Goal: Task Accomplishment & Management: Use online tool/utility

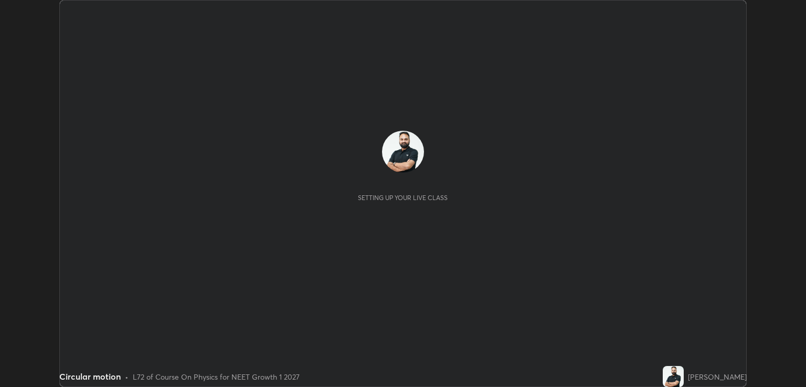
scroll to position [387, 806]
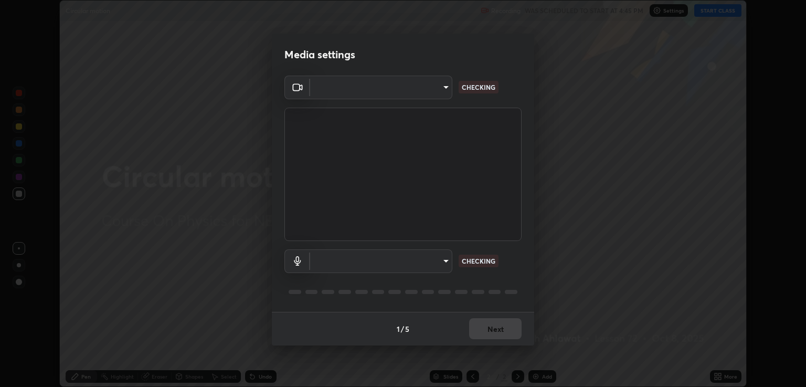
type input "40843d98562d9f5d3eedaa6b65eb6b7acee7651b253b4360fa7262c70a609c07"
click at [521, 187] on video at bounding box center [402, 174] width 237 height 133
click at [527, 183] on div "Blackmagic Design (1edb:be49) 40843d98562d9f5d3eedaa6b65eb6b7acee7651b253b4360f…" at bounding box center [403, 194] width 262 height 236
click at [521, 231] on video at bounding box center [402, 174] width 237 height 133
click at [524, 259] on div "Blackmagic Design (1edb:be49) 40843d98562d9f5d3eedaa6b65eb6b7acee7651b253b4360f…" at bounding box center [403, 194] width 262 height 236
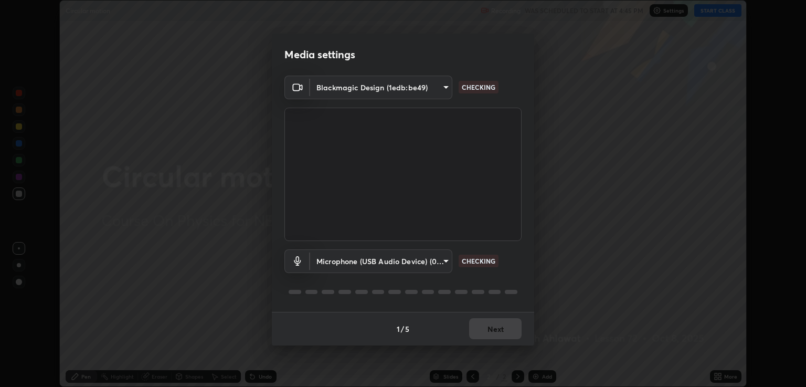
click at [524, 259] on div "Blackmagic Design (1edb:be49) 40843d98562d9f5d3eedaa6b65eb6b7acee7651b253b4360f…" at bounding box center [403, 194] width 262 height 236
click at [527, 253] on div "Blackmagic Design (1edb:be49) 40843d98562d9f5d3eedaa6b65eb6b7acee7651b253b4360f…" at bounding box center [403, 194] width 262 height 236
click at [524, 254] on div "Blackmagic Design (1edb:be49) 40843d98562d9f5d3eedaa6b65eb6b7acee7651b253b4360f…" at bounding box center [403, 194] width 262 height 236
click at [521, 249] on div "Microphone (USB Audio Device) (0d8c:0014) c328de03916d3032704ba0a2bbeab6993d2f5…" at bounding box center [402, 276] width 237 height 70
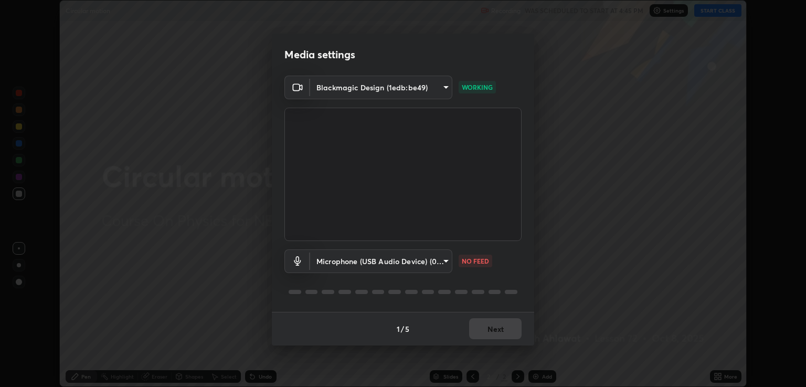
click at [522, 253] on div "Blackmagic Design (1edb:be49) 40843d98562d9f5d3eedaa6b65eb6b7acee7651b253b4360f…" at bounding box center [403, 194] width 262 height 236
click at [449, 260] on body "Erase all Circular motion Recording WAS SCHEDULED TO START AT 4:45 PM Settings …" at bounding box center [403, 193] width 806 height 387
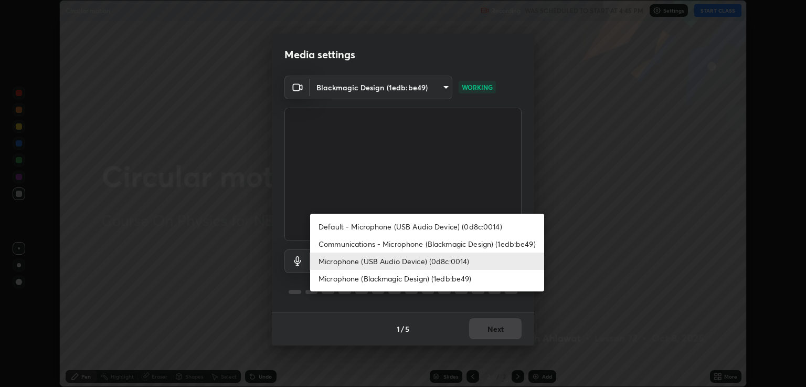
click at [487, 226] on li "Default - Microphone (USB Audio Device) (0d8c:0014)" at bounding box center [427, 226] width 234 height 17
type input "default"
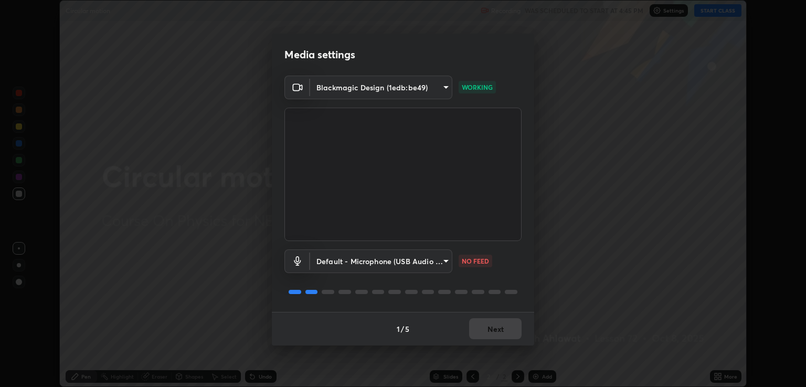
click at [524, 258] on div "Blackmagic Design (1edb:be49) 40843d98562d9f5d3eedaa6b65eb6b7acee7651b253b4360f…" at bounding box center [403, 194] width 262 height 236
click at [526, 260] on div "Blackmagic Design (1edb:be49) 40843d98562d9f5d3eedaa6b65eb6b7acee7651b253b4360f…" at bounding box center [403, 194] width 262 height 236
click at [530, 235] on div "Blackmagic Design (1edb:be49) 40843d98562d9f5d3eedaa6b65eb6b7acee7651b253b4360f…" at bounding box center [403, 194] width 262 height 236
click at [529, 232] on div "Blackmagic Design (1edb:be49) 40843d98562d9f5d3eedaa6b65eb6b7acee7651b253b4360f…" at bounding box center [403, 194] width 262 height 236
click at [530, 236] on div "Blackmagic Design (1edb:be49) 40843d98562d9f5d3eedaa6b65eb6b7acee7651b253b4360f…" at bounding box center [403, 194] width 262 height 236
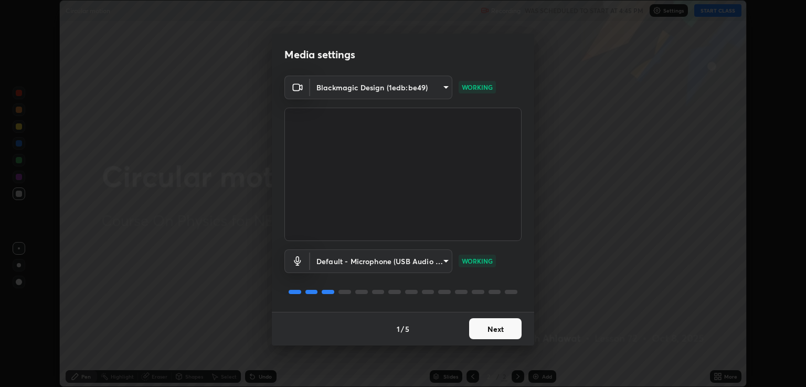
click at [525, 257] on div "Blackmagic Design (1edb:be49) 40843d98562d9f5d3eedaa6b65eb6b7acee7651b253b4360f…" at bounding box center [403, 194] width 262 height 236
click at [505, 320] on button "Next" at bounding box center [495, 328] width 52 height 21
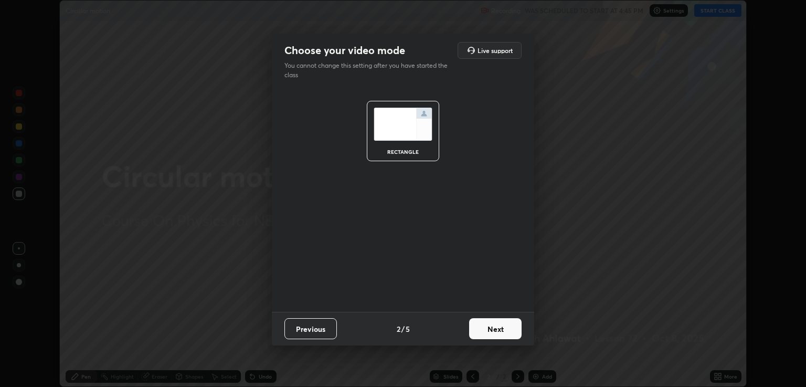
click at [511, 329] on button "Next" at bounding box center [495, 328] width 52 height 21
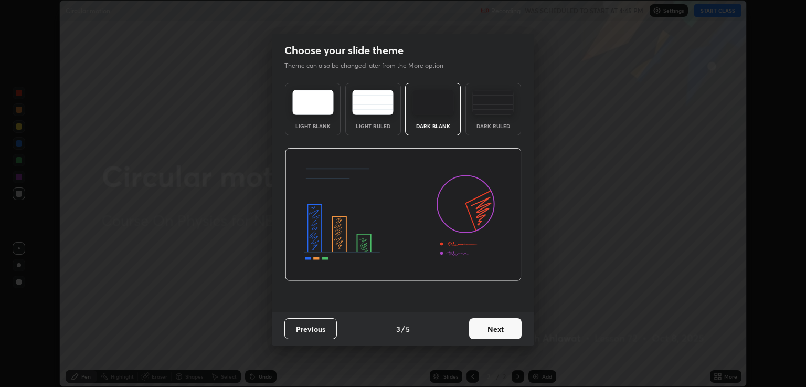
click at [511, 327] on button "Next" at bounding box center [495, 328] width 52 height 21
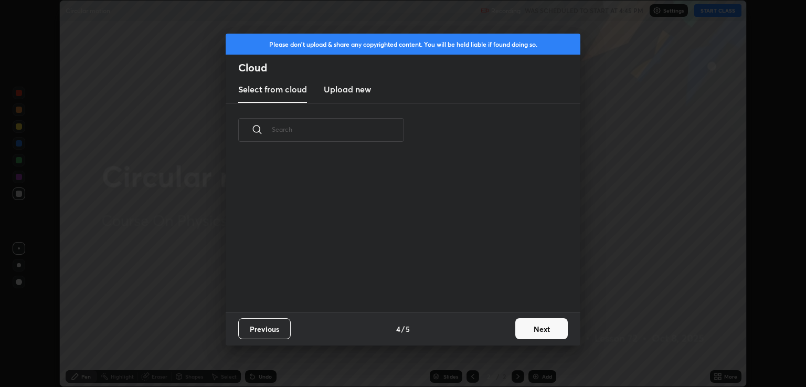
click at [538, 329] on button "Next" at bounding box center [541, 328] width 52 height 21
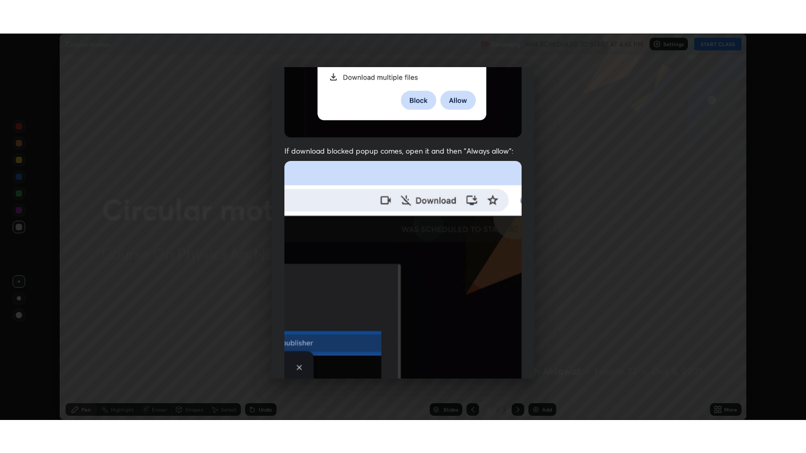
scroll to position [213, 0]
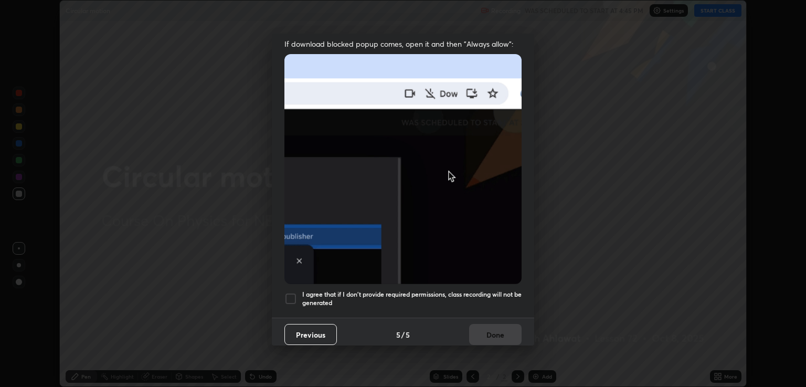
click at [471, 290] on h5 "I agree that if I don't provide required permissions, class recording will not …" at bounding box center [411, 298] width 219 height 16
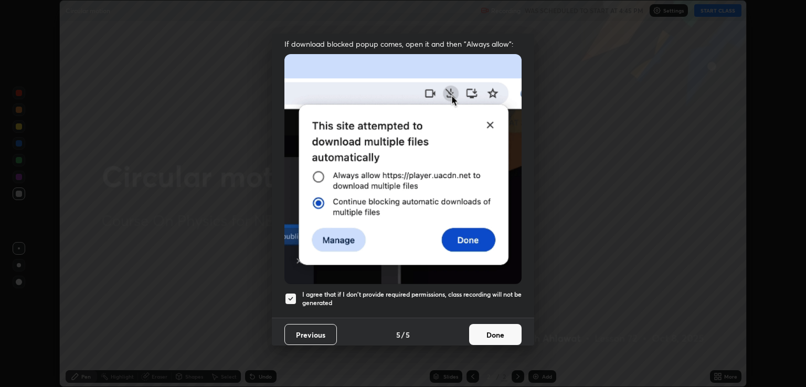
click at [482, 330] on button "Done" at bounding box center [495, 334] width 52 height 21
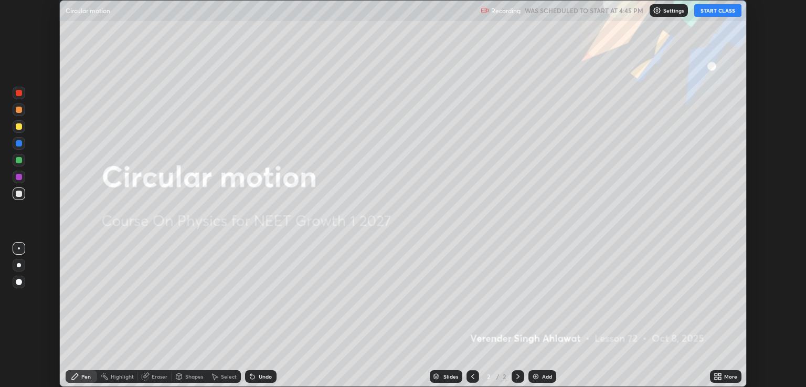
click at [719, 372] on div "More" at bounding box center [725, 376] width 31 height 13
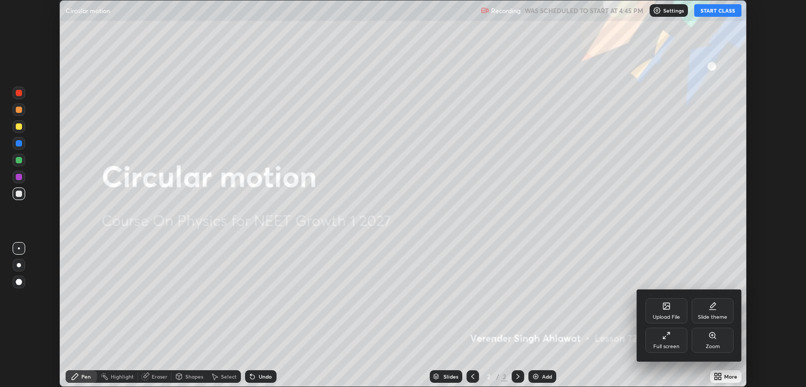
click at [713, 303] on icon at bounding box center [713, 304] width 5 height 5
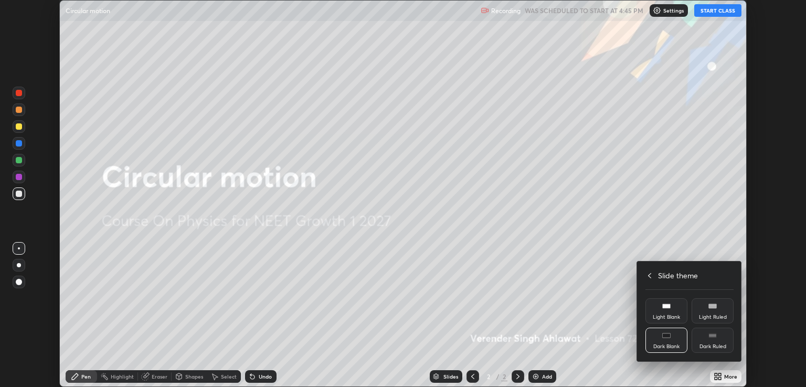
click at [715, 340] on div "Dark Ruled" at bounding box center [713, 339] width 42 height 25
click at [646, 277] on icon at bounding box center [650, 275] width 8 height 8
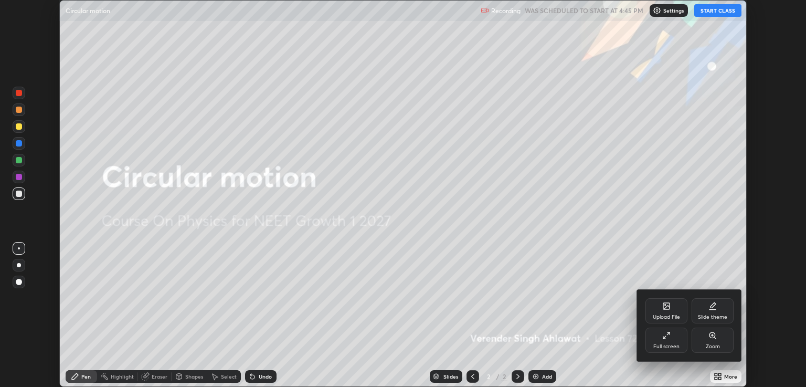
click at [655, 346] on div "Full screen" at bounding box center [666, 346] width 26 height 5
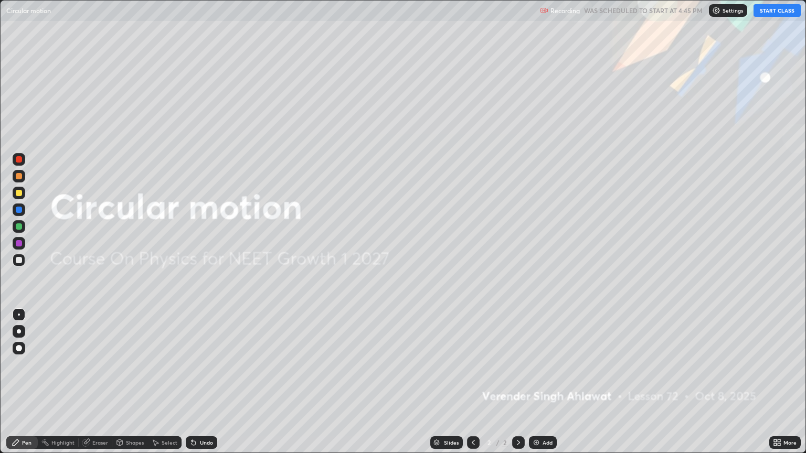
scroll to position [453, 806]
click at [778, 9] on button "START CLASS" at bounding box center [777, 10] width 47 height 13
click at [14, 195] on div at bounding box center [19, 193] width 13 height 13
click at [552, 386] on div "Add" at bounding box center [543, 443] width 28 height 13
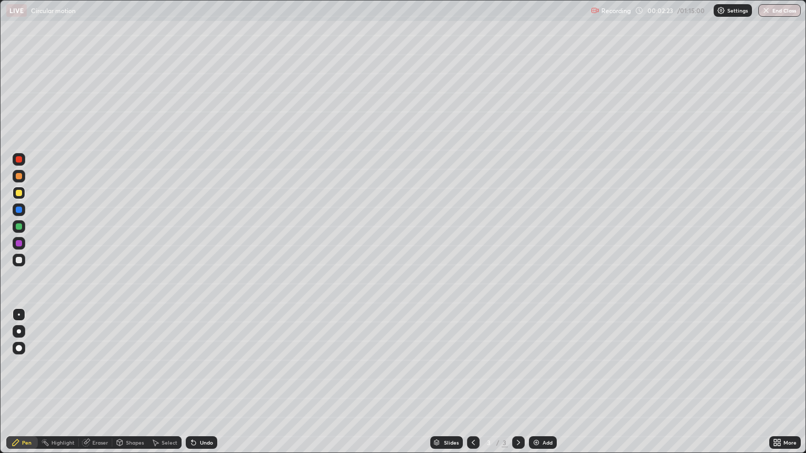
click at [17, 259] on div at bounding box center [19, 260] width 6 height 6
click at [209, 386] on div "Undo" at bounding box center [206, 442] width 13 height 5
click at [200, 386] on div "Undo" at bounding box center [206, 442] width 13 height 5
click at [201, 386] on div "Undo" at bounding box center [201, 443] width 31 height 13
click at [205, 386] on div "Undo" at bounding box center [206, 442] width 13 height 5
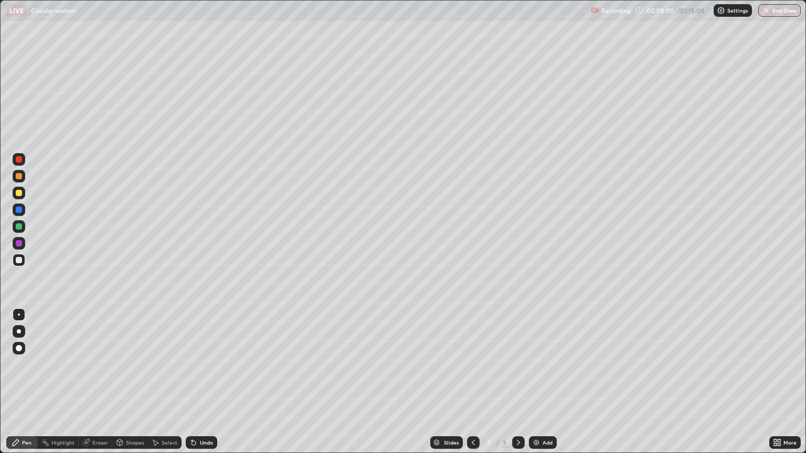
click at [197, 386] on div "Undo" at bounding box center [201, 443] width 31 height 13
click at [19, 174] on div at bounding box center [19, 176] width 6 height 6
click at [18, 223] on div at bounding box center [19, 226] width 13 height 13
click at [17, 260] on div at bounding box center [19, 260] width 6 height 6
click at [206, 386] on div "Undo" at bounding box center [206, 442] width 13 height 5
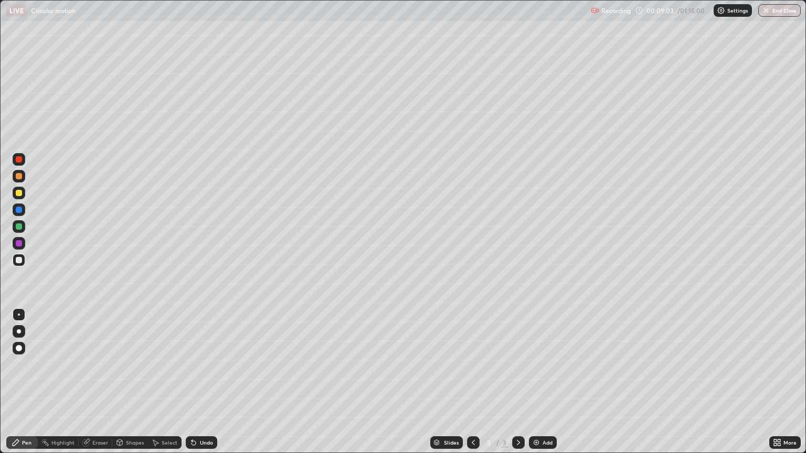
click at [202, 386] on div "Undo" at bounding box center [201, 443] width 31 height 13
click at [203, 386] on div "Undo" at bounding box center [201, 443] width 31 height 13
click at [200, 386] on div "Undo" at bounding box center [206, 442] width 13 height 5
click at [205, 386] on div "Undo" at bounding box center [206, 442] width 13 height 5
click at [202, 386] on div "Undo" at bounding box center [206, 442] width 13 height 5
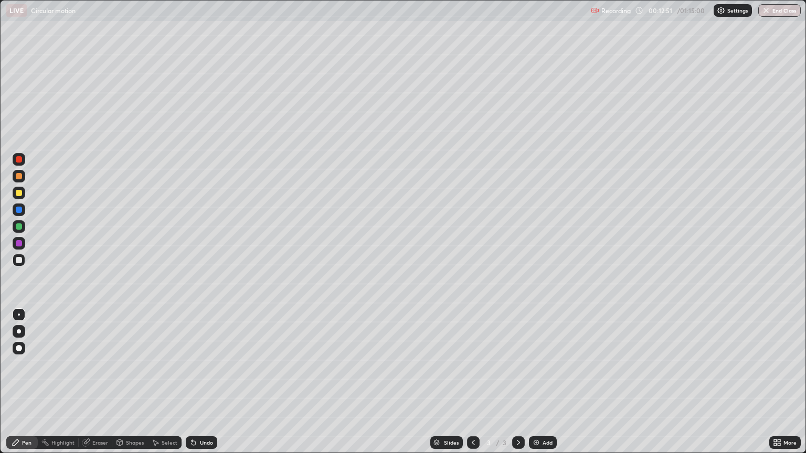
click at [19, 191] on div at bounding box center [19, 193] width 6 height 6
click at [544, 386] on div "Add" at bounding box center [543, 443] width 28 height 13
click at [545, 386] on div "Add" at bounding box center [548, 442] width 10 height 5
click at [475, 386] on icon at bounding box center [473, 443] width 8 height 8
click at [472, 386] on icon at bounding box center [473, 443] width 8 height 8
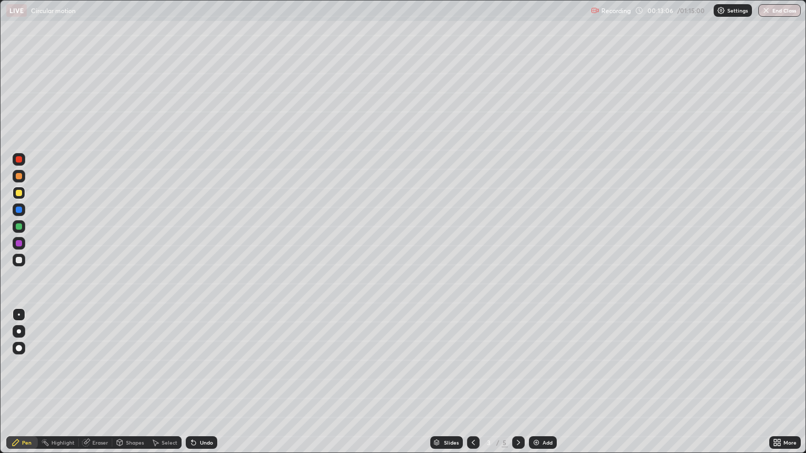
click at [517, 386] on icon at bounding box center [518, 443] width 8 height 8
click at [18, 258] on div at bounding box center [19, 260] width 6 height 6
click at [202, 386] on div "Undo" at bounding box center [206, 442] width 13 height 5
click at [94, 386] on div "Eraser" at bounding box center [100, 442] width 16 height 5
click at [20, 386] on div "Pen" at bounding box center [21, 443] width 31 height 13
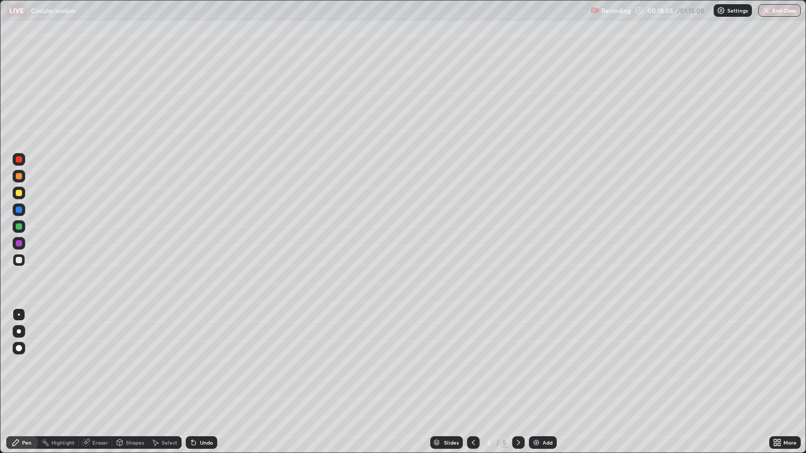
click at [543, 386] on div "Add" at bounding box center [548, 442] width 10 height 5
click at [20, 192] on div at bounding box center [19, 193] width 6 height 6
click at [18, 227] on div at bounding box center [19, 227] width 6 height 6
click at [17, 258] on div at bounding box center [19, 260] width 6 height 6
click at [20, 176] on div at bounding box center [19, 176] width 6 height 6
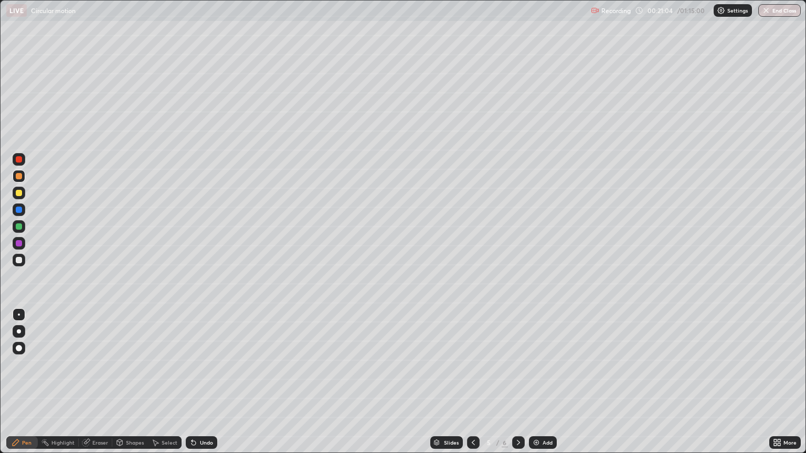
click at [205, 386] on div "Undo" at bounding box center [206, 442] width 13 height 5
click at [18, 226] on div at bounding box center [19, 227] width 6 height 6
click at [19, 245] on div at bounding box center [19, 243] width 6 height 6
click at [19, 195] on div at bounding box center [19, 193] width 6 height 6
click at [18, 210] on div at bounding box center [19, 210] width 6 height 6
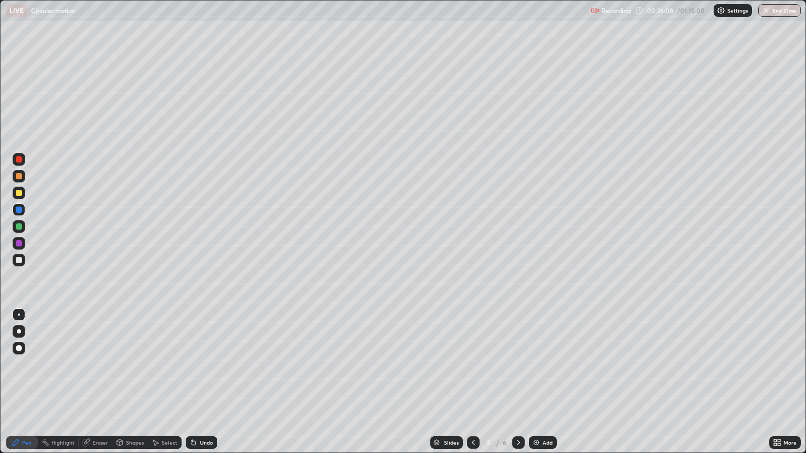
click at [534, 386] on img at bounding box center [536, 443] width 8 height 8
click at [20, 192] on div at bounding box center [19, 193] width 6 height 6
click at [135, 386] on div "Shapes" at bounding box center [135, 442] width 18 height 5
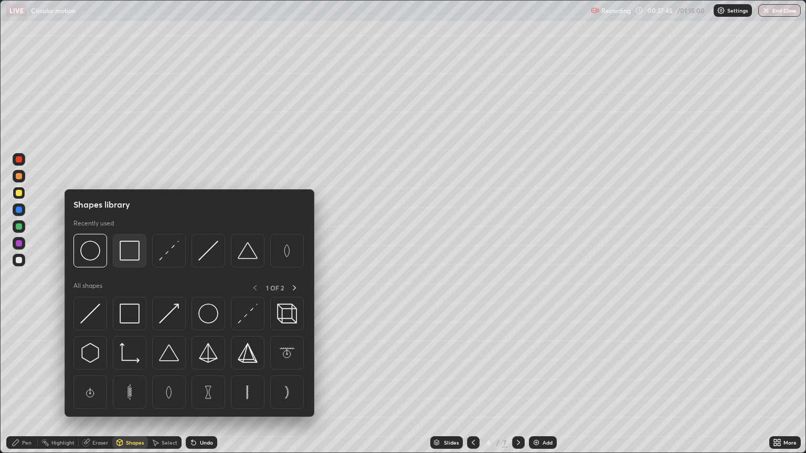
click at [126, 254] on img at bounding box center [130, 251] width 20 height 20
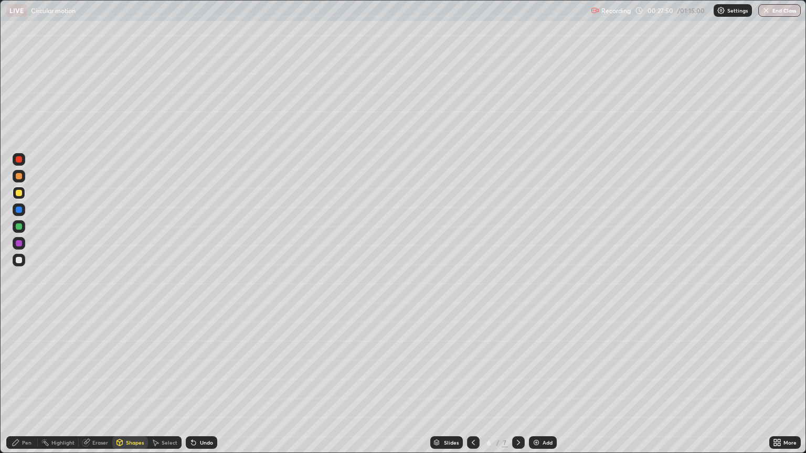
click at [18, 386] on icon at bounding box center [16, 443] width 6 height 6
click at [20, 258] on div at bounding box center [19, 260] width 6 height 6
click at [210, 386] on div "Undo" at bounding box center [201, 443] width 31 height 13
click at [19, 255] on div at bounding box center [19, 260] width 13 height 13
click at [196, 386] on div "Undo" at bounding box center [201, 443] width 31 height 13
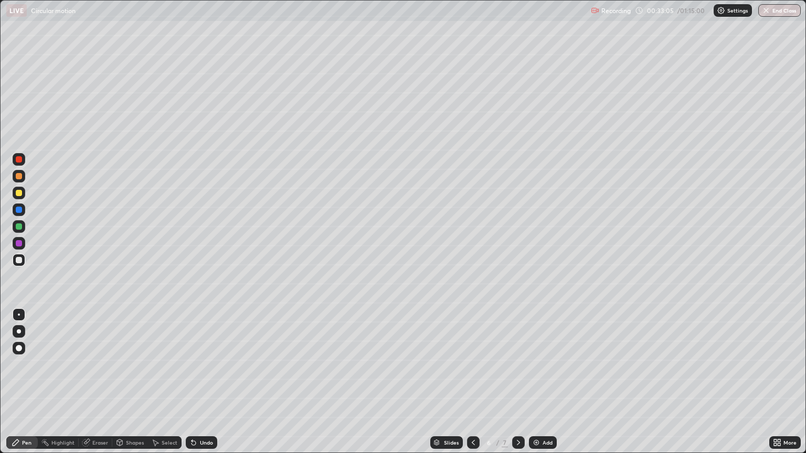
click at [200, 386] on div "Undo" at bounding box center [201, 443] width 31 height 13
click at [200, 386] on div "Undo" at bounding box center [206, 442] width 13 height 5
click at [548, 386] on div "Add" at bounding box center [548, 442] width 10 height 5
click at [129, 386] on div "Shapes" at bounding box center [135, 442] width 18 height 5
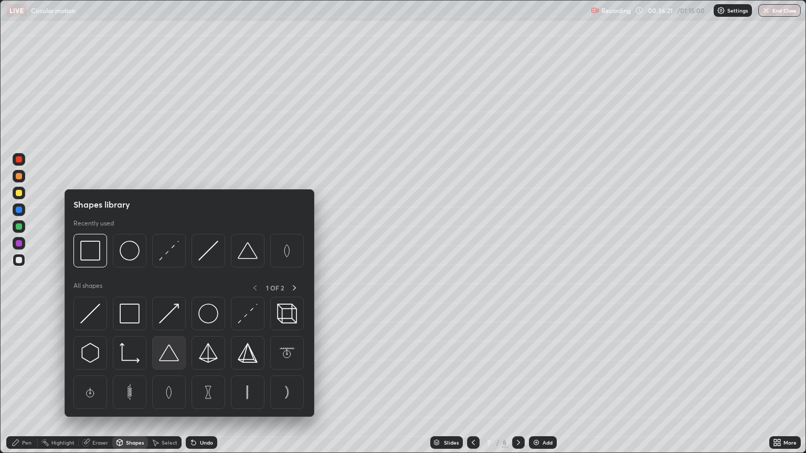
click at [171, 354] on img at bounding box center [169, 353] width 20 height 20
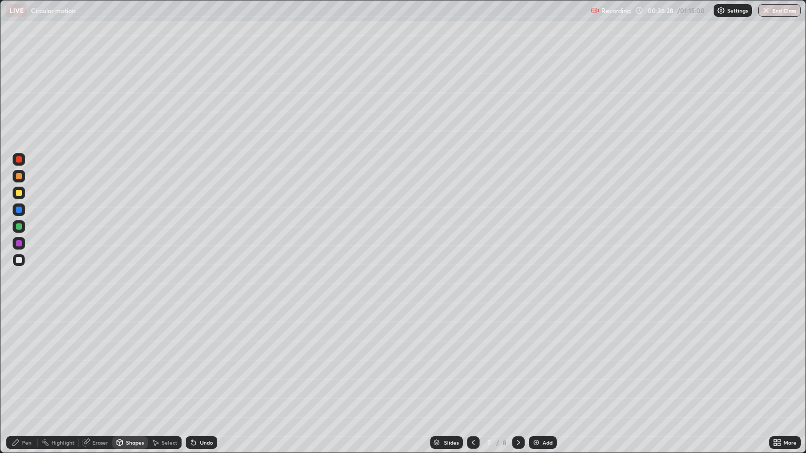
click at [18, 386] on div "Pen" at bounding box center [21, 443] width 31 height 13
click at [14, 190] on div at bounding box center [19, 193] width 13 height 13
click at [205, 386] on div "Undo" at bounding box center [206, 442] width 13 height 5
click at [18, 260] on div at bounding box center [19, 260] width 6 height 6
click at [205, 386] on div "Undo" at bounding box center [206, 442] width 13 height 5
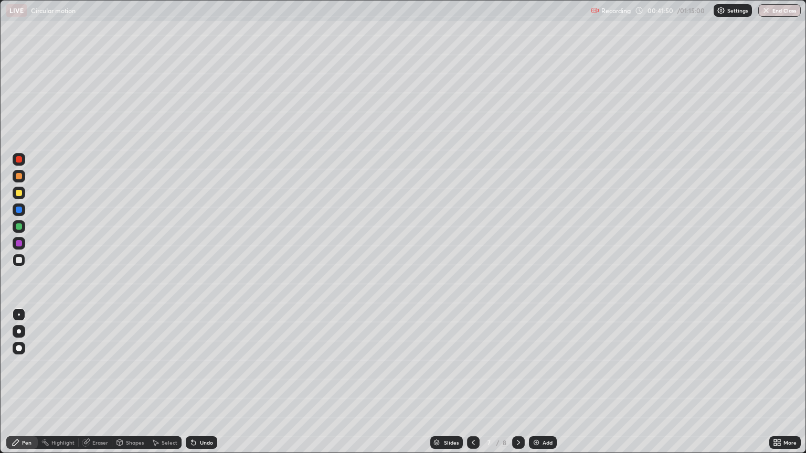
click at [547, 386] on div "Add" at bounding box center [548, 442] width 10 height 5
click at [20, 196] on div at bounding box center [19, 193] width 6 height 6
click at [206, 386] on div "Undo" at bounding box center [206, 442] width 13 height 5
click at [202, 386] on div "Undo" at bounding box center [206, 442] width 13 height 5
click at [20, 261] on div at bounding box center [19, 260] width 6 height 6
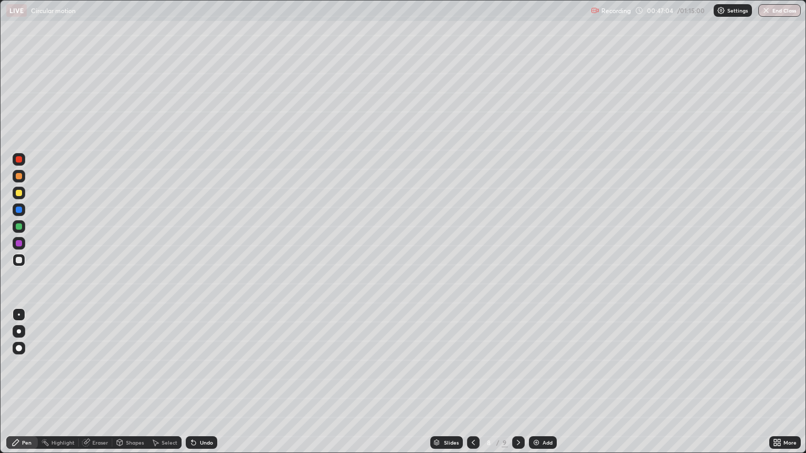
click at [206, 386] on div "Undo" at bounding box center [206, 442] width 13 height 5
click at [543, 386] on div "Add" at bounding box center [548, 442] width 10 height 5
click at [17, 196] on div at bounding box center [19, 193] width 6 height 6
click at [544, 386] on div "Add" at bounding box center [548, 442] width 10 height 5
click at [21, 193] on div at bounding box center [19, 193] width 6 height 6
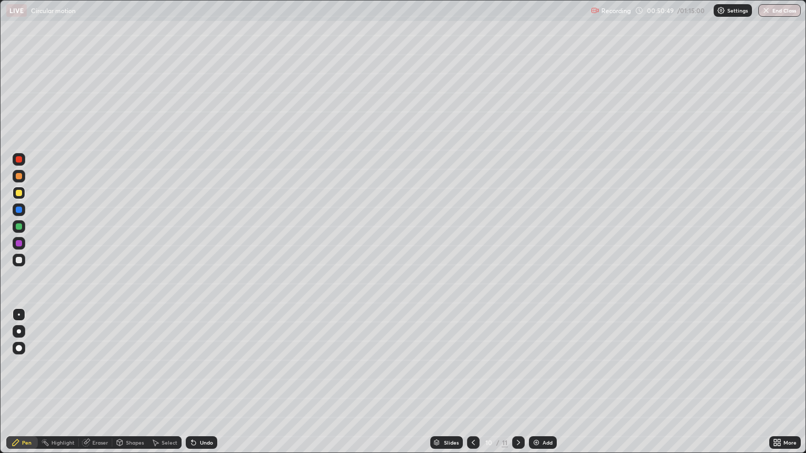
click at [135, 386] on div "Shapes" at bounding box center [135, 442] width 18 height 5
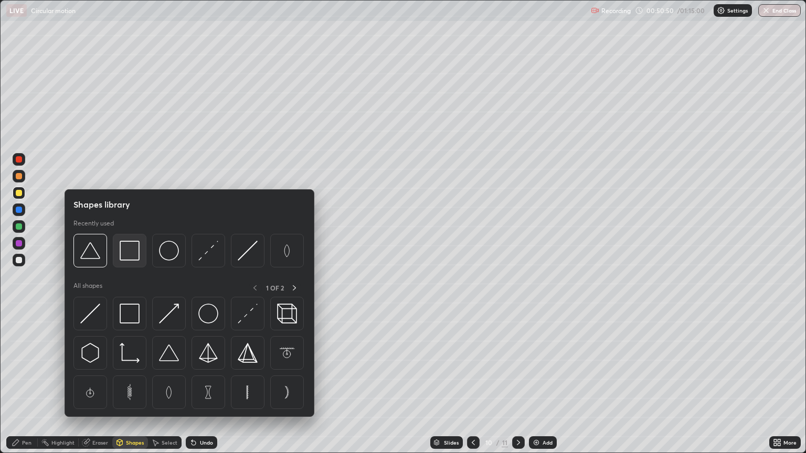
click at [129, 260] on img at bounding box center [130, 251] width 20 height 20
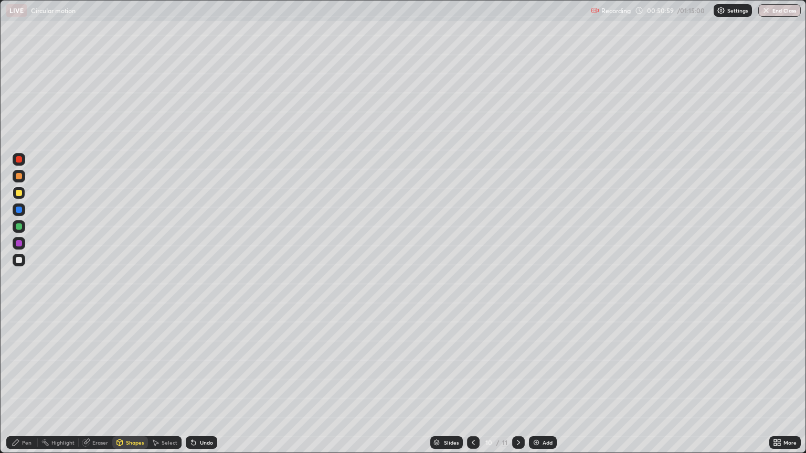
click at [16, 386] on icon at bounding box center [16, 443] width 8 height 8
click at [203, 386] on div "Undo" at bounding box center [201, 443] width 31 height 13
click at [204, 386] on div "Undo" at bounding box center [201, 443] width 31 height 13
click at [543, 386] on div "Add" at bounding box center [548, 442] width 10 height 5
click at [18, 227] on div at bounding box center [19, 227] width 6 height 6
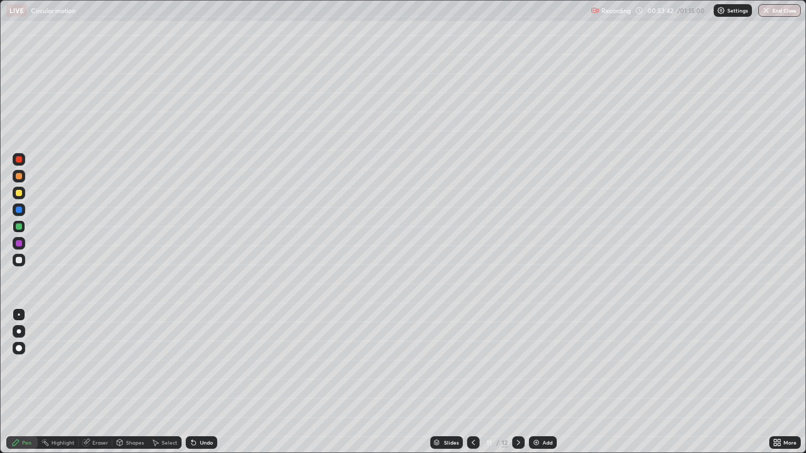
click at [22, 261] on div at bounding box center [19, 260] width 6 height 6
click at [470, 386] on icon at bounding box center [473, 443] width 8 height 8
click at [18, 256] on div at bounding box center [19, 260] width 13 height 13
click at [198, 386] on div "Undo" at bounding box center [201, 443] width 31 height 13
click at [203, 386] on div "Undo" at bounding box center [206, 442] width 13 height 5
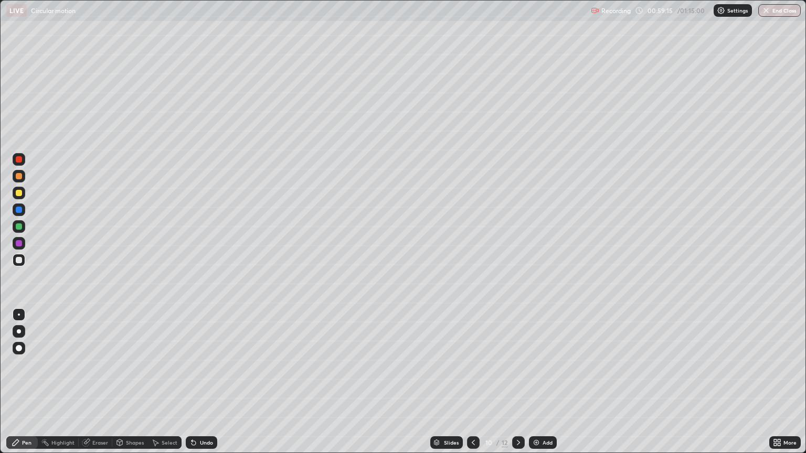
click at [100, 386] on div "Eraser" at bounding box center [100, 442] width 16 height 5
click at [26, 386] on div "Pen" at bounding box center [26, 442] width 9 height 5
click at [548, 386] on div "Add" at bounding box center [548, 442] width 10 height 5
click at [203, 386] on div "Undo" at bounding box center [206, 442] width 13 height 5
click at [137, 386] on div "Shapes" at bounding box center [135, 442] width 18 height 5
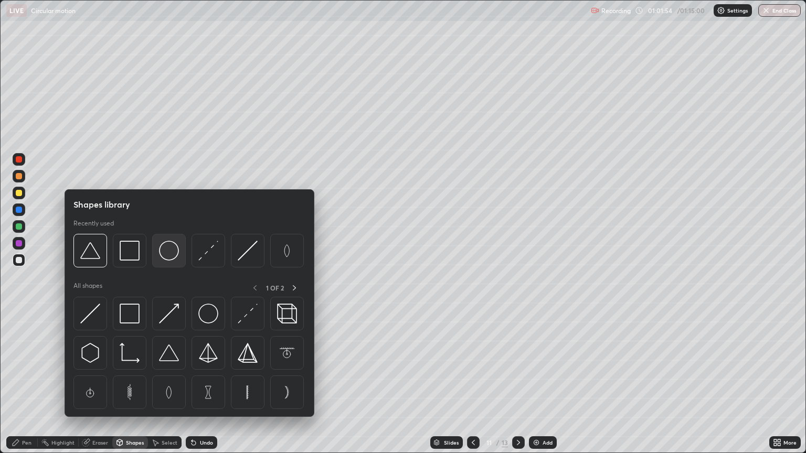
click at [165, 254] on img at bounding box center [169, 251] width 20 height 20
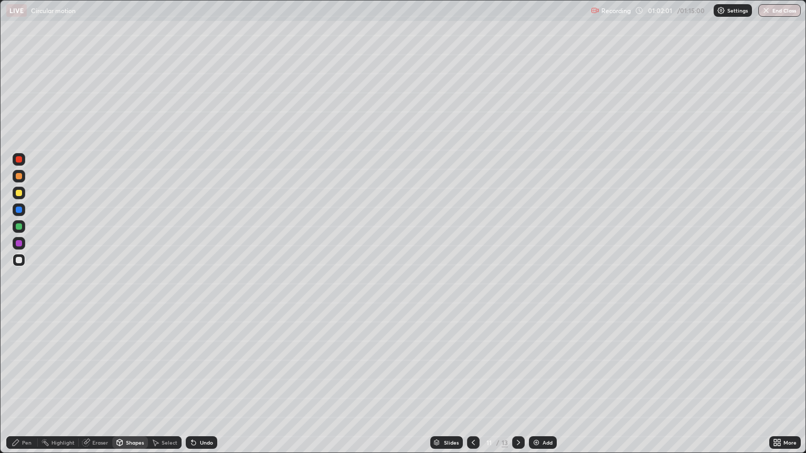
click at [135, 386] on div "Shapes" at bounding box center [130, 443] width 36 height 13
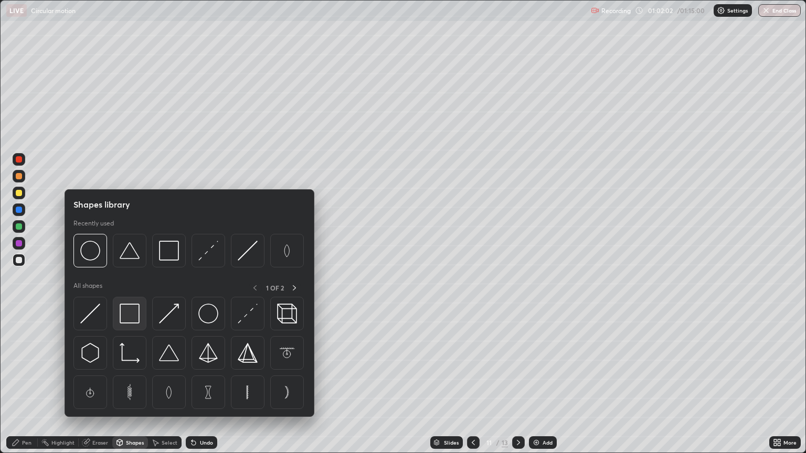
click at [129, 313] on img at bounding box center [130, 314] width 20 height 20
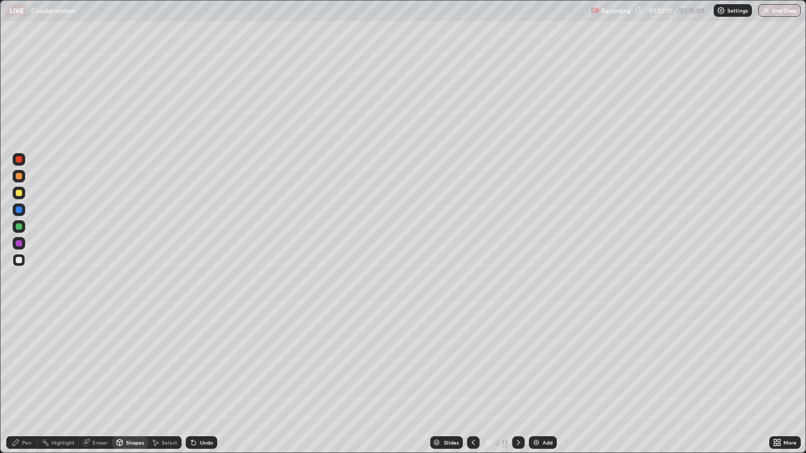
click at [24, 386] on div "Pen" at bounding box center [21, 443] width 31 height 13
click at [18, 192] on div at bounding box center [19, 193] width 6 height 6
click at [204, 386] on div "Undo" at bounding box center [206, 442] width 13 height 5
click at [208, 386] on div "Undo" at bounding box center [206, 442] width 13 height 5
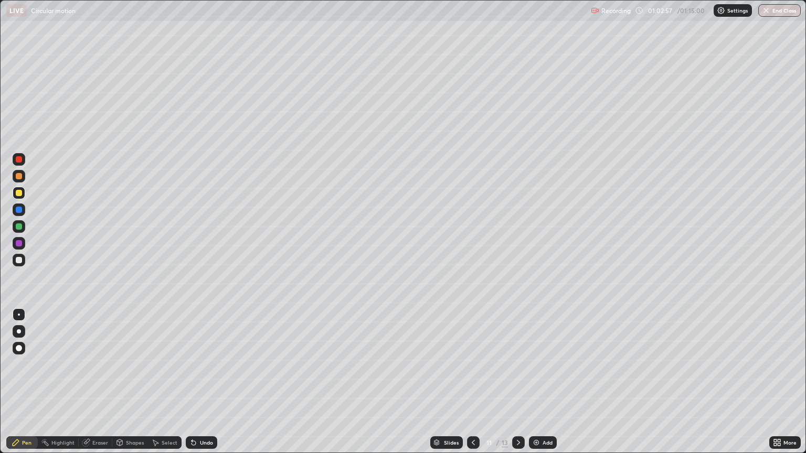
click at [205, 386] on div "Undo" at bounding box center [201, 443] width 31 height 13
click at [206, 386] on div "Undo" at bounding box center [206, 442] width 13 height 5
click at [207, 386] on div "Undo" at bounding box center [206, 442] width 13 height 5
click at [206, 386] on div "Undo" at bounding box center [206, 442] width 13 height 5
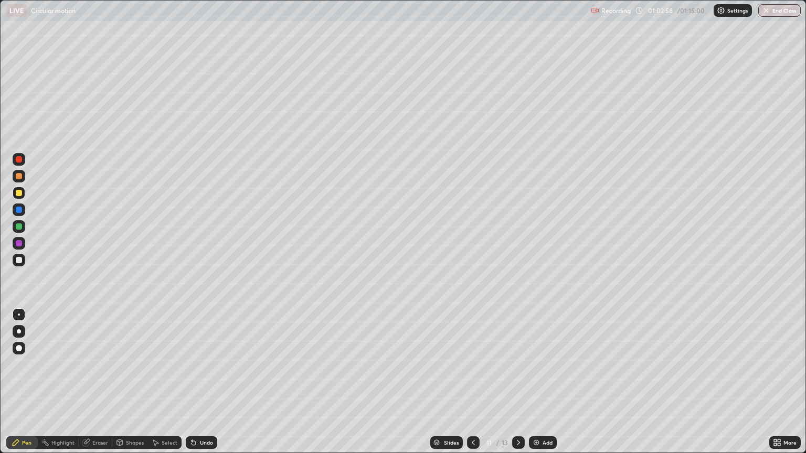
click at [202, 386] on div "Undo" at bounding box center [201, 443] width 31 height 13
click at [198, 386] on div "Undo" at bounding box center [201, 443] width 31 height 13
click at [202, 386] on div "Undo" at bounding box center [201, 443] width 31 height 13
click at [203, 386] on div "Undo" at bounding box center [201, 443] width 31 height 13
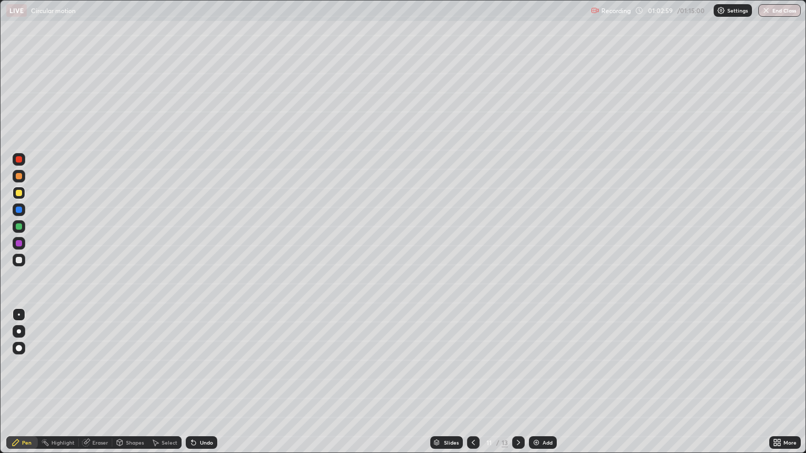
click at [203, 386] on div "Undo" at bounding box center [201, 443] width 31 height 13
click at [205, 386] on div "Undo" at bounding box center [201, 443] width 31 height 13
click at [201, 386] on div "Undo" at bounding box center [201, 443] width 31 height 13
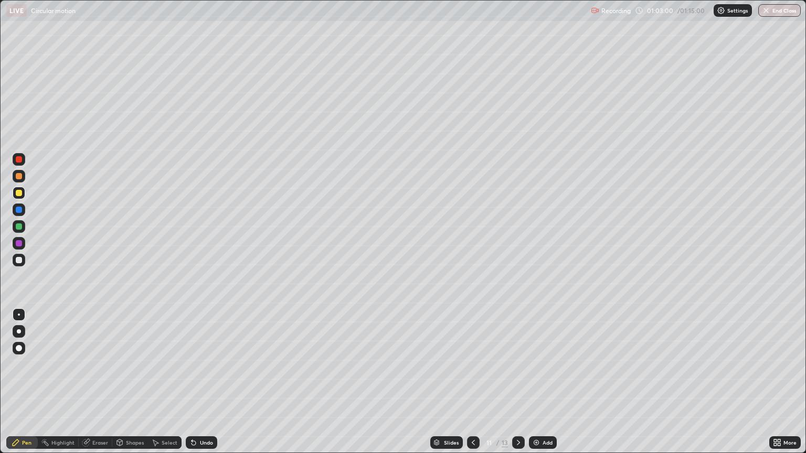
click at [199, 386] on div "Undo" at bounding box center [201, 443] width 31 height 13
click at [200, 386] on div "Undo" at bounding box center [201, 443] width 31 height 13
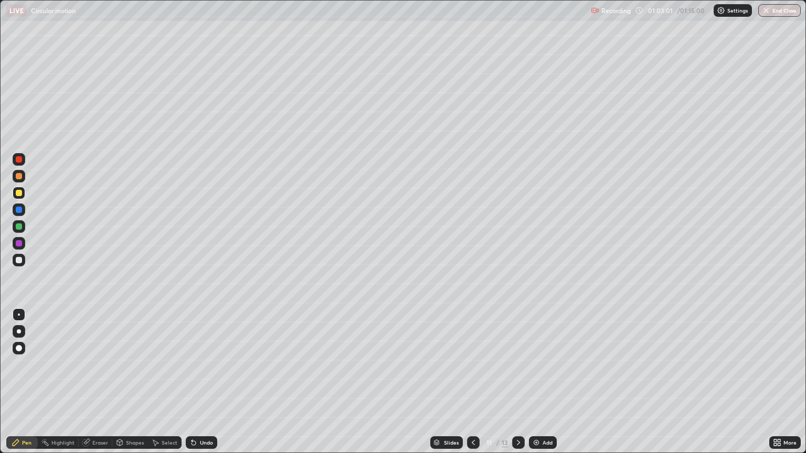
click at [198, 386] on div "Undo" at bounding box center [201, 443] width 31 height 13
click at [196, 386] on div "Undo" at bounding box center [201, 443] width 31 height 13
click at [200, 386] on div "Undo" at bounding box center [201, 443] width 31 height 13
click at [206, 386] on div "Undo" at bounding box center [206, 442] width 13 height 5
click at [208, 386] on div "Undo" at bounding box center [206, 442] width 13 height 5
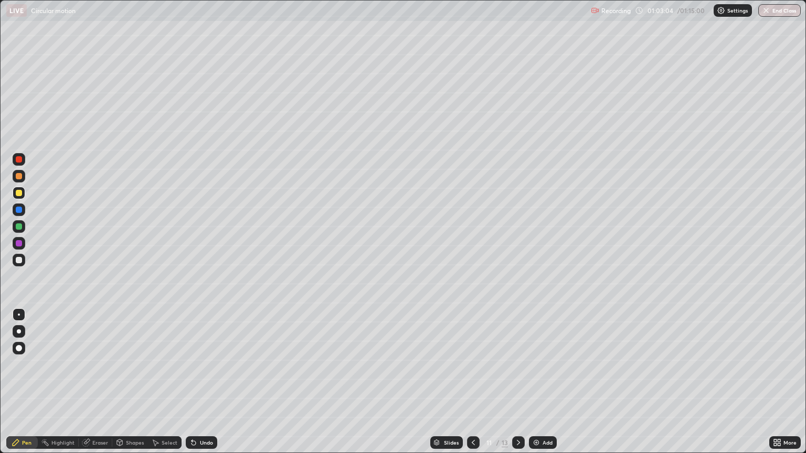
click at [208, 386] on div "Undo" at bounding box center [206, 442] width 13 height 5
click at [206, 386] on div "Undo" at bounding box center [201, 443] width 31 height 13
click at [208, 386] on div "Undo" at bounding box center [201, 443] width 31 height 13
click at [133, 386] on div "Shapes" at bounding box center [135, 442] width 18 height 5
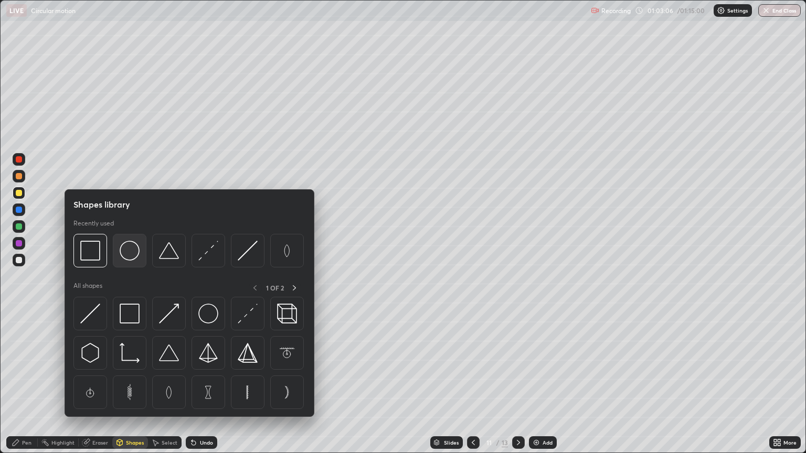
click at [130, 255] on img at bounding box center [130, 251] width 20 height 20
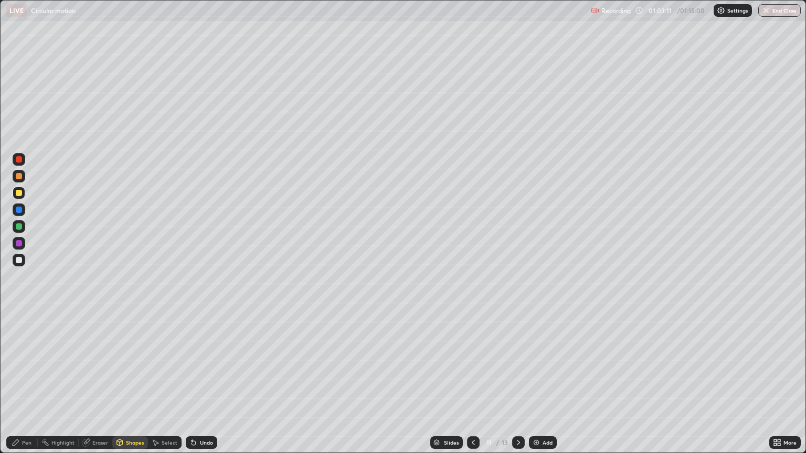
click at [130, 386] on div "Shapes" at bounding box center [135, 442] width 18 height 5
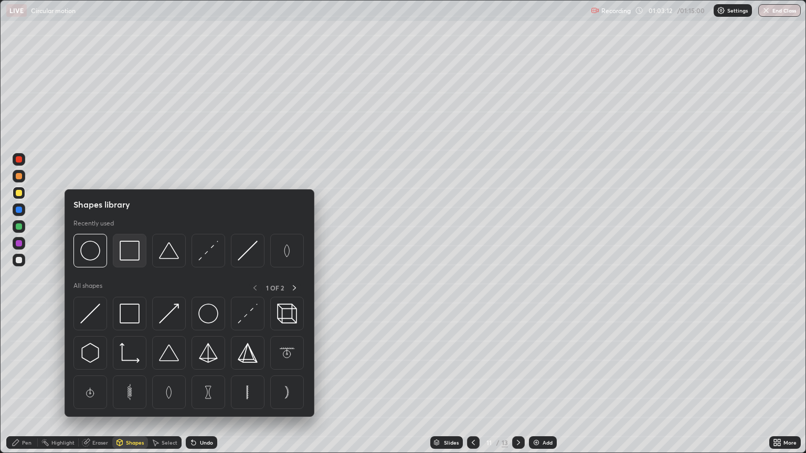
click at [130, 254] on img at bounding box center [130, 251] width 20 height 20
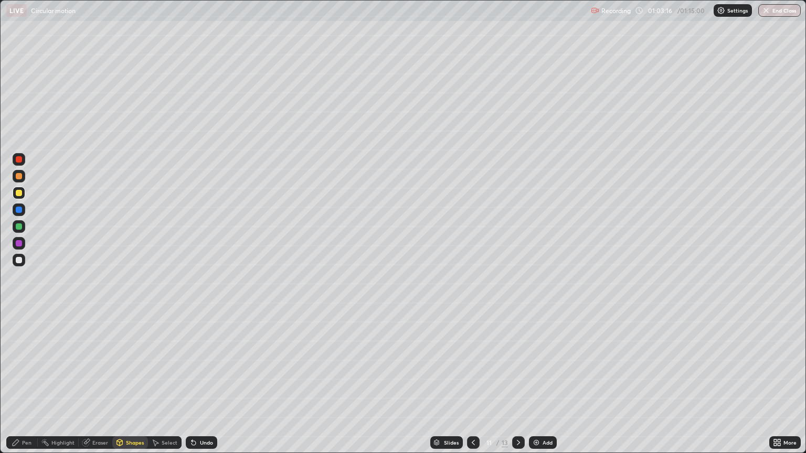
click at [23, 386] on div "Pen" at bounding box center [26, 442] width 9 height 5
click at [18, 258] on div at bounding box center [19, 260] width 6 height 6
click at [783, 11] on button "End Class" at bounding box center [779, 10] width 43 height 13
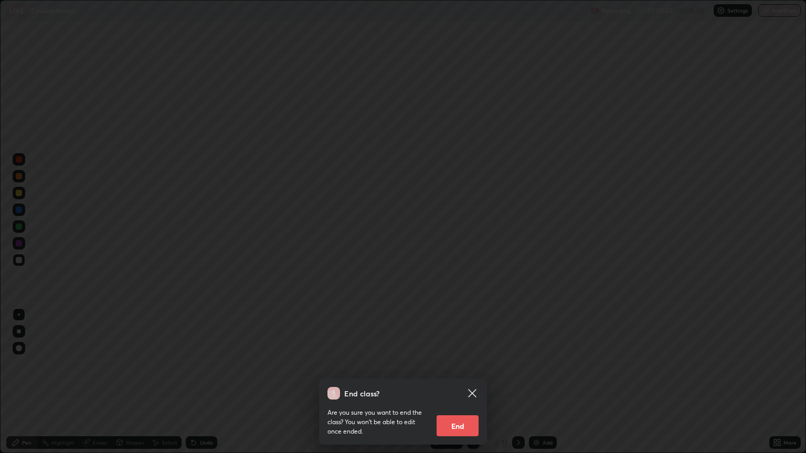
click at [466, 386] on button "End" at bounding box center [458, 426] width 42 height 21
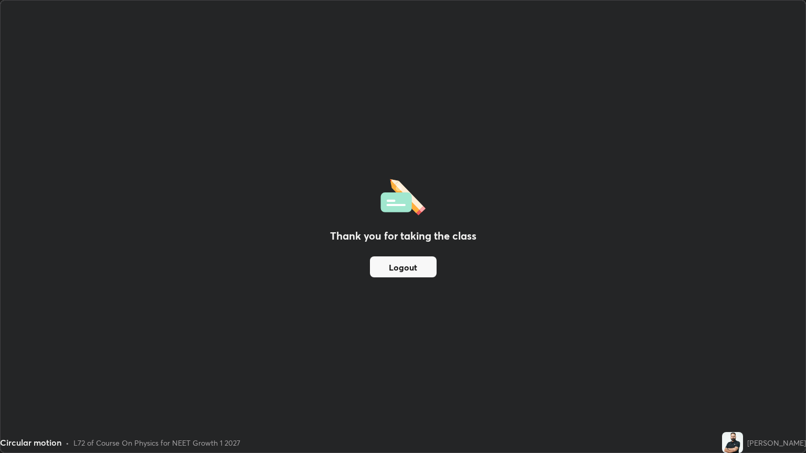
click at [413, 267] on button "Logout" at bounding box center [403, 267] width 67 height 21
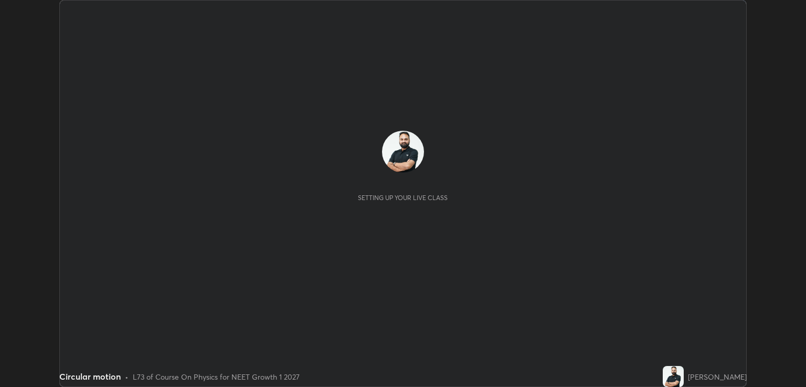
scroll to position [387, 806]
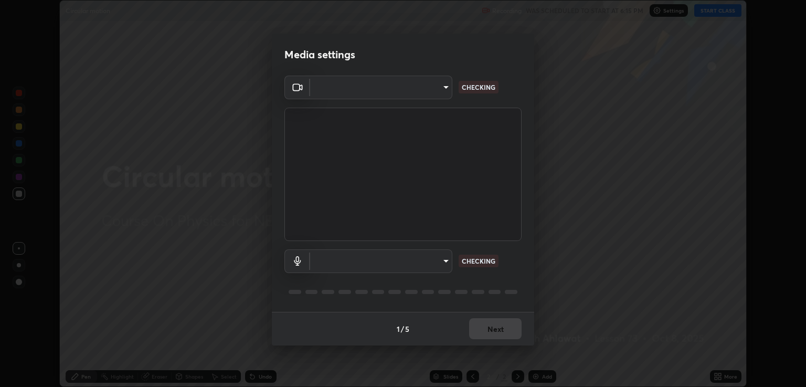
type input "40843d98562d9f5d3eedaa6b65eb6b7acee7651b253b4360fa7262c70a609c07"
click at [519, 204] on video at bounding box center [402, 174] width 237 height 133
click at [520, 201] on video at bounding box center [402, 174] width 237 height 133
click at [449, 262] on body "Erase all Circular motion Recording WAS SCHEDULED TO START AT 6:15 PM Settings …" at bounding box center [403, 193] width 806 height 387
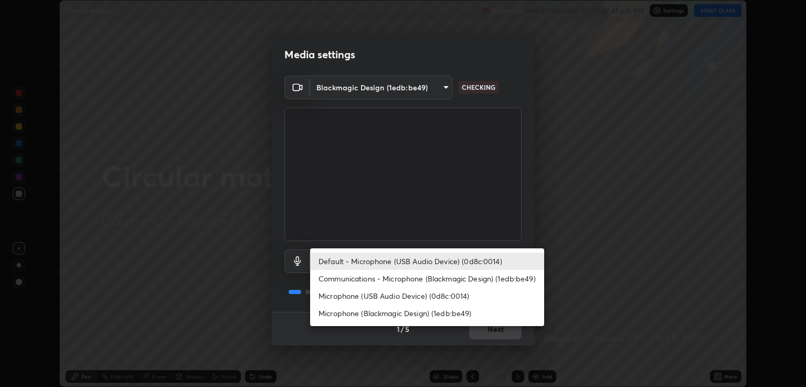
click at [447, 296] on li "Microphone (USB Audio Device) (0d8c:0014)" at bounding box center [427, 295] width 234 height 17
type input "c328de03916d3032704ba0a2bbeab6993d2f57c1de640bd94cb1a66c1c9be3e9"
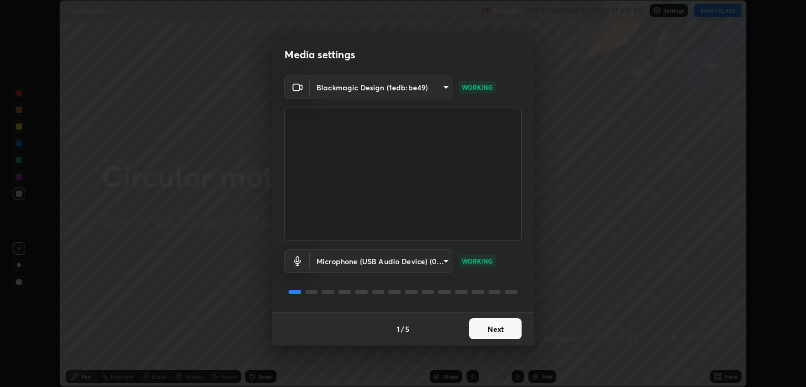
click at [495, 332] on button "Next" at bounding box center [495, 328] width 52 height 21
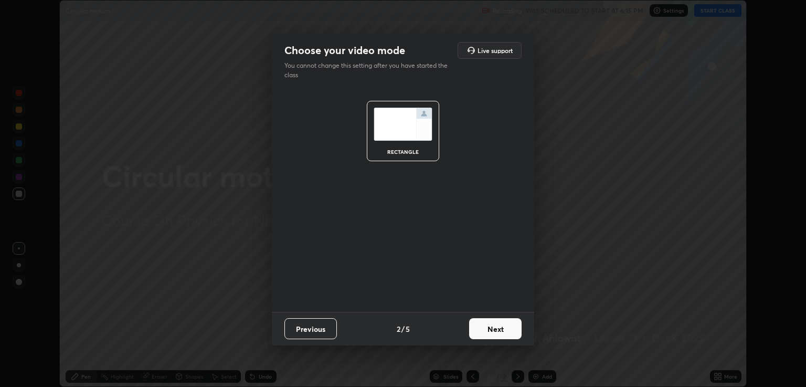
click at [511, 334] on button "Next" at bounding box center [495, 328] width 52 height 21
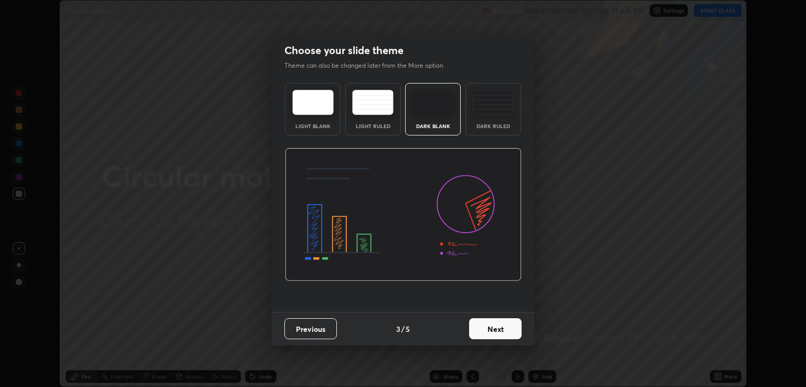
click at [503, 330] on button "Next" at bounding box center [495, 328] width 52 height 21
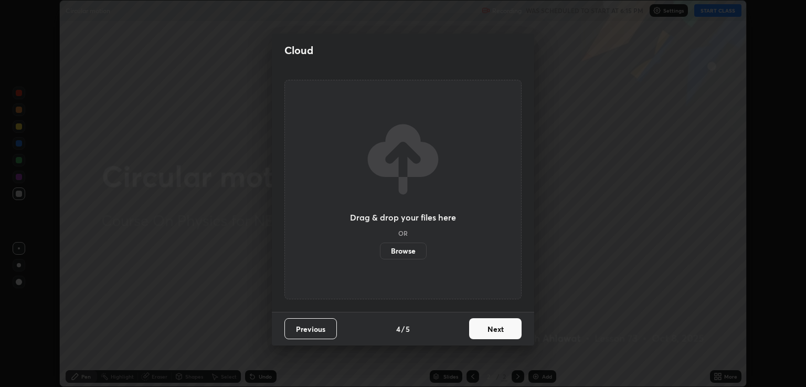
click at [498, 330] on button "Next" at bounding box center [495, 328] width 52 height 21
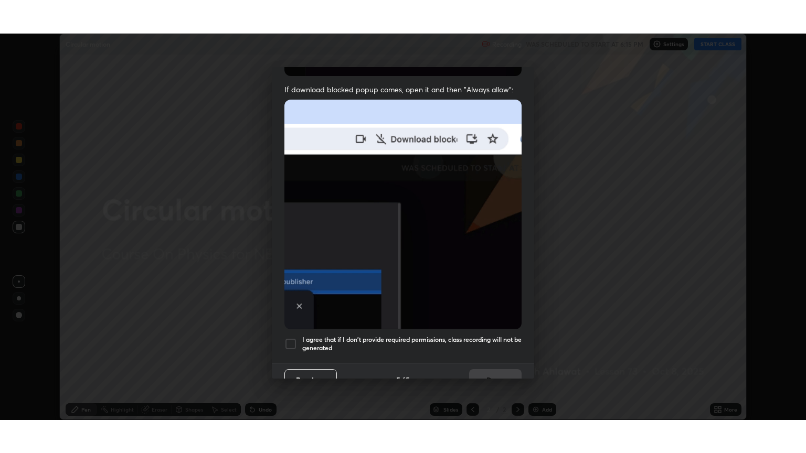
scroll to position [213, 0]
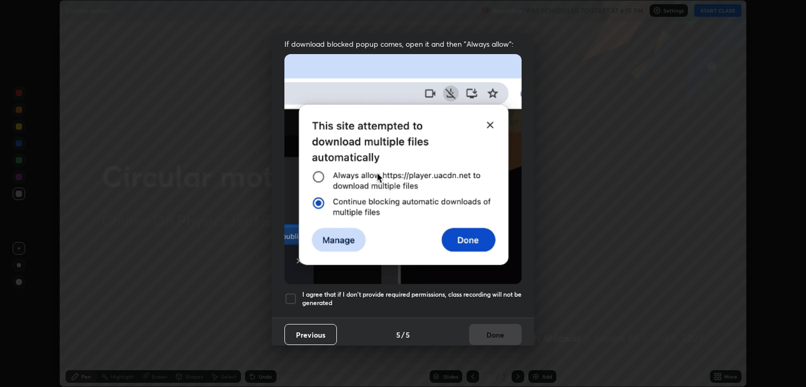
click at [500, 290] on h5 "I agree that if I don't provide required permissions, class recording will not …" at bounding box center [411, 298] width 219 height 16
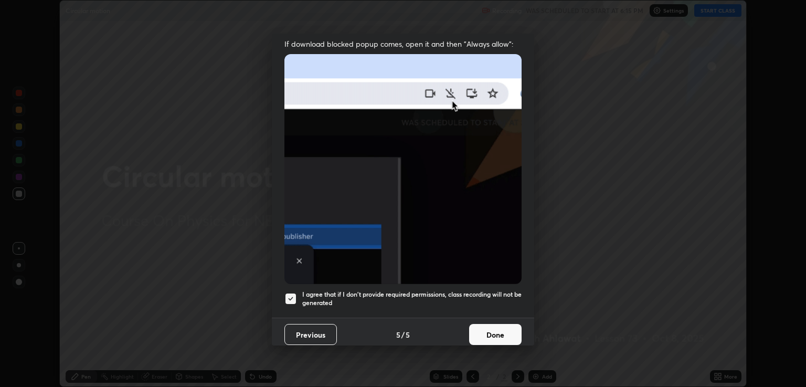
click at [484, 324] on button "Done" at bounding box center [495, 334] width 52 height 21
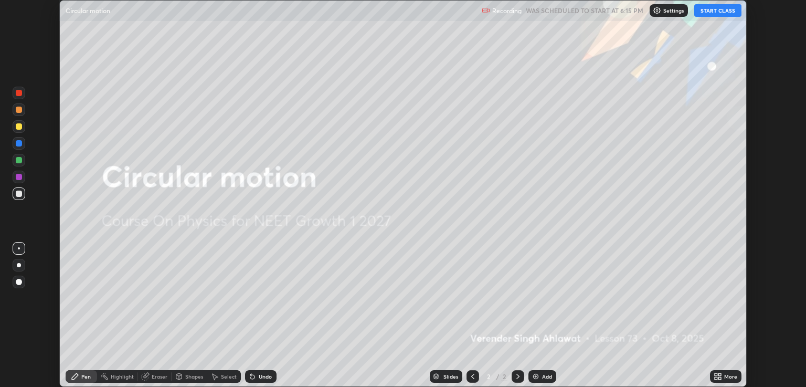
click at [718, 377] on icon at bounding box center [718, 376] width 8 height 8
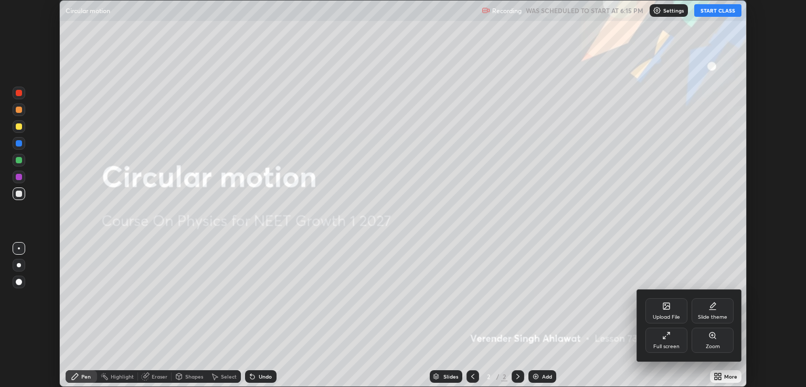
click at [711, 302] on icon at bounding box center [713, 306] width 8 height 8
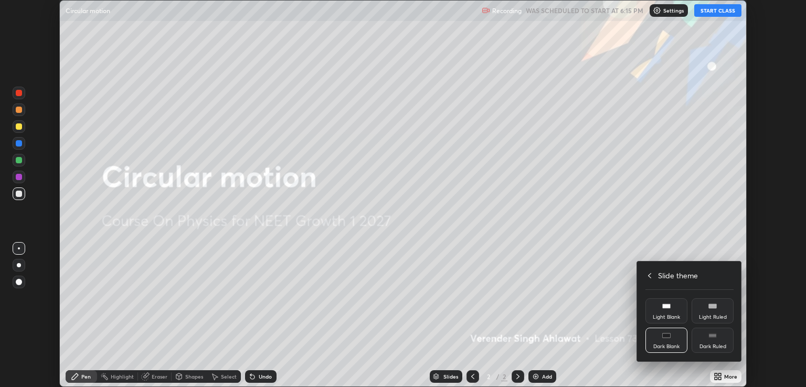
click at [715, 330] on div "Dark Ruled" at bounding box center [713, 339] width 42 height 25
click at [649, 275] on icon at bounding box center [650, 275] width 8 height 8
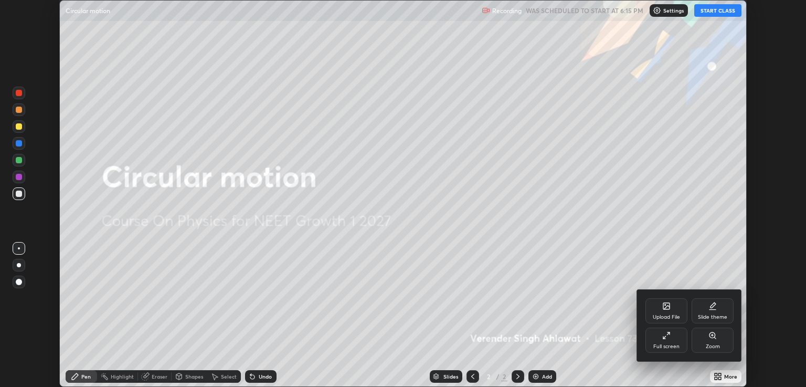
click at [663, 351] on div "Full screen" at bounding box center [667, 339] width 42 height 25
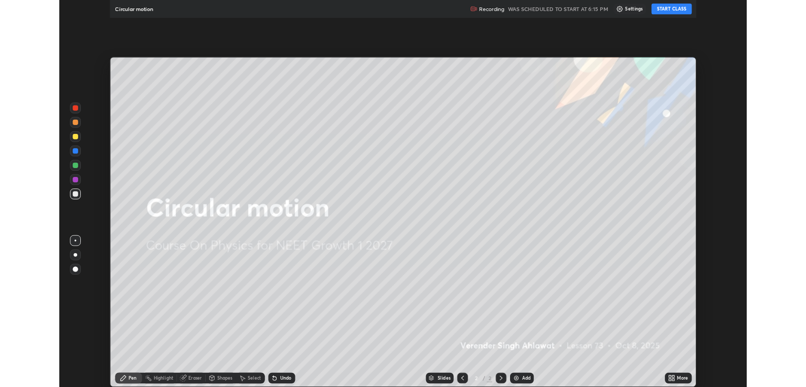
scroll to position [453, 806]
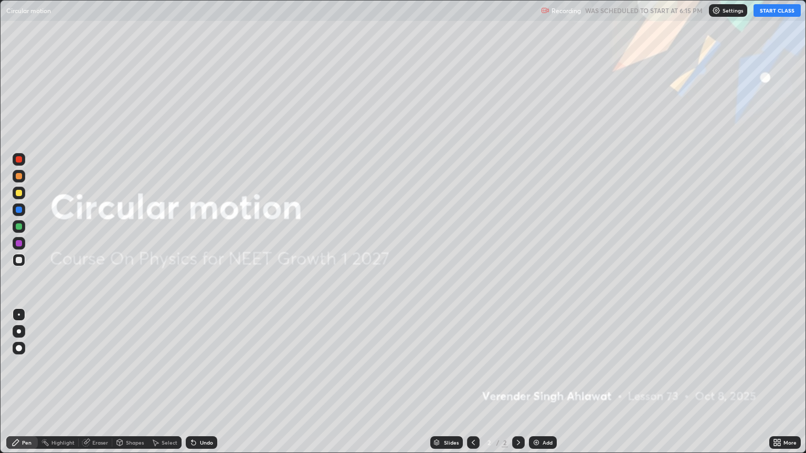
click at [778, 11] on button "START CLASS" at bounding box center [777, 10] width 47 height 13
click at [545, 386] on div "Add" at bounding box center [548, 442] width 10 height 5
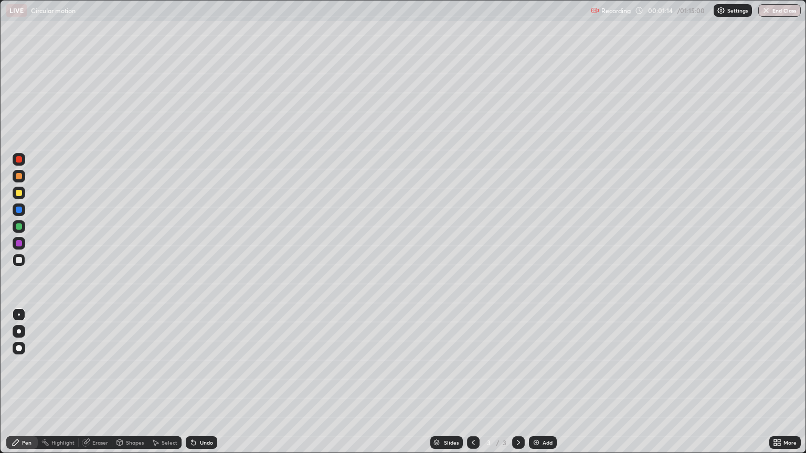
click at [129, 386] on div "Shapes" at bounding box center [135, 442] width 18 height 5
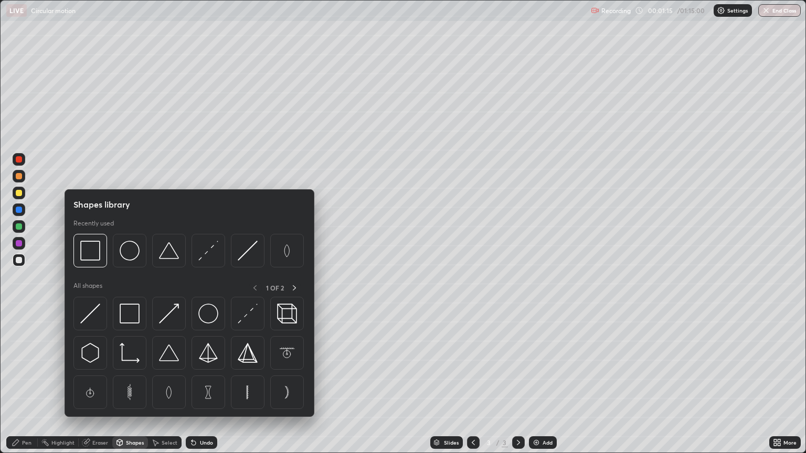
click at [25, 386] on div "Pen" at bounding box center [26, 442] width 9 height 5
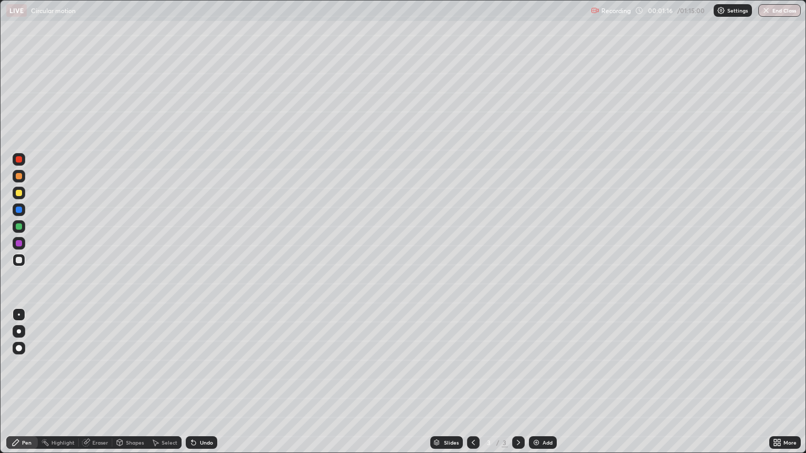
click at [16, 194] on div at bounding box center [19, 193] width 6 height 6
click at [204, 386] on div "Undo" at bounding box center [206, 442] width 13 height 5
click at [545, 386] on div "Add" at bounding box center [548, 442] width 10 height 5
click at [474, 386] on icon at bounding box center [473, 443] width 8 height 8
click at [517, 386] on icon at bounding box center [518, 442] width 3 height 5
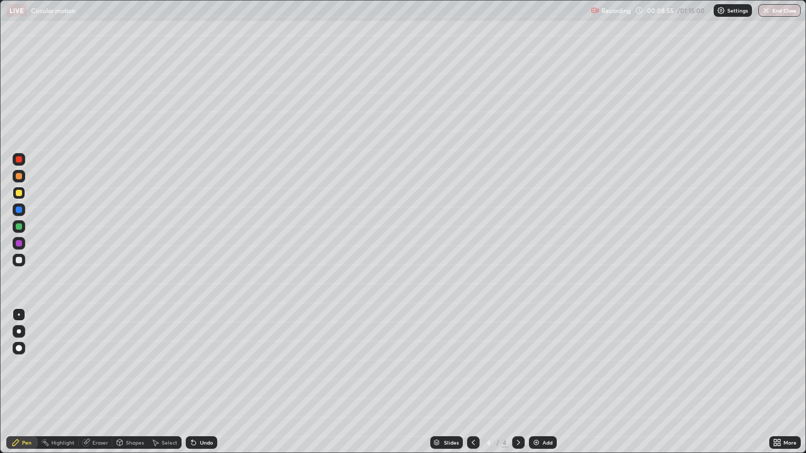
click at [472, 386] on icon at bounding box center [473, 443] width 8 height 8
click at [19, 259] on div at bounding box center [19, 260] width 6 height 6
click at [200, 386] on div "Undo" at bounding box center [201, 443] width 31 height 13
click at [201, 386] on div "Undo" at bounding box center [201, 443] width 31 height 13
click at [543, 386] on div "Add" at bounding box center [548, 442] width 10 height 5
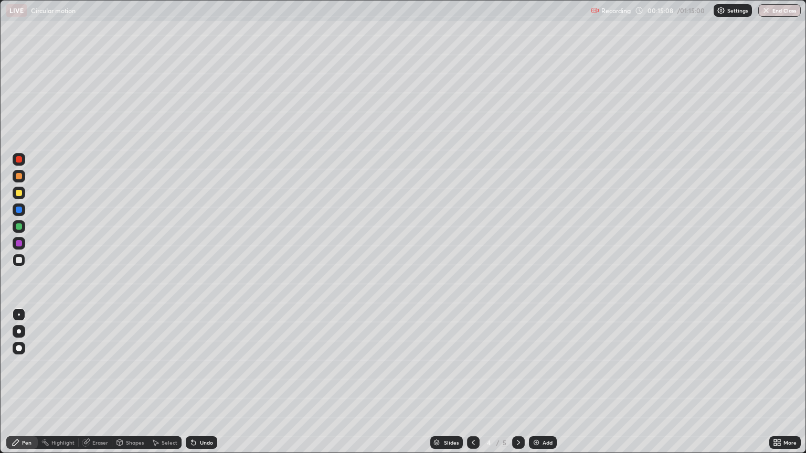
click at [20, 193] on div at bounding box center [19, 193] width 6 height 6
click at [137, 386] on div "Shapes" at bounding box center [135, 442] width 18 height 5
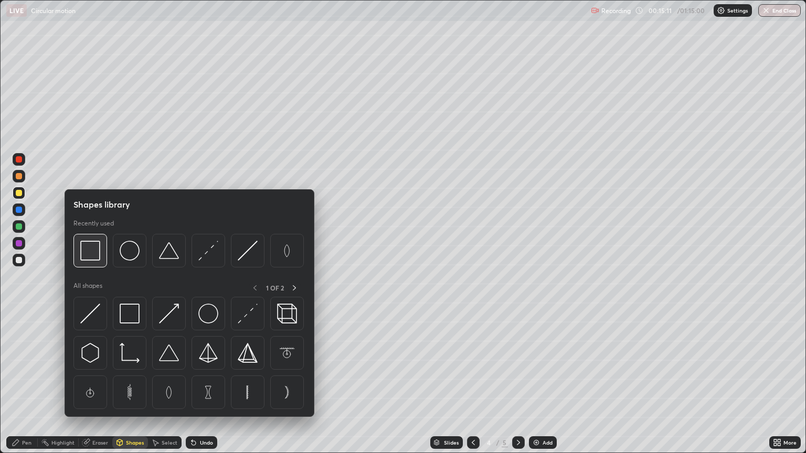
click at [89, 251] on img at bounding box center [90, 251] width 20 height 20
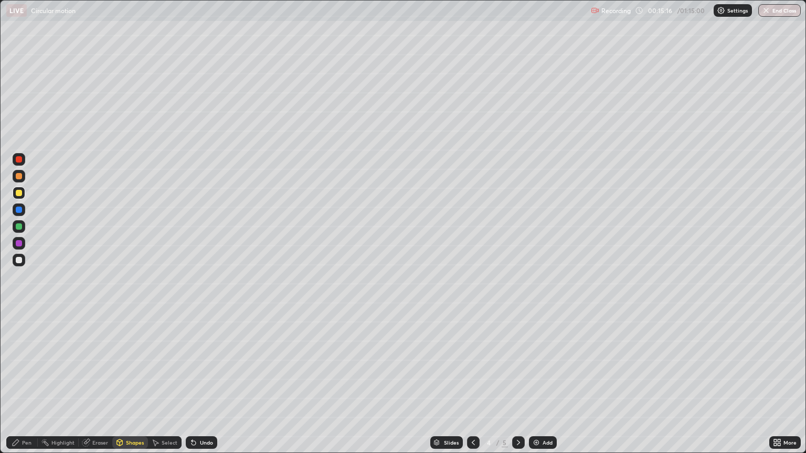
click at [131, 386] on div "Shapes" at bounding box center [130, 443] width 36 height 13
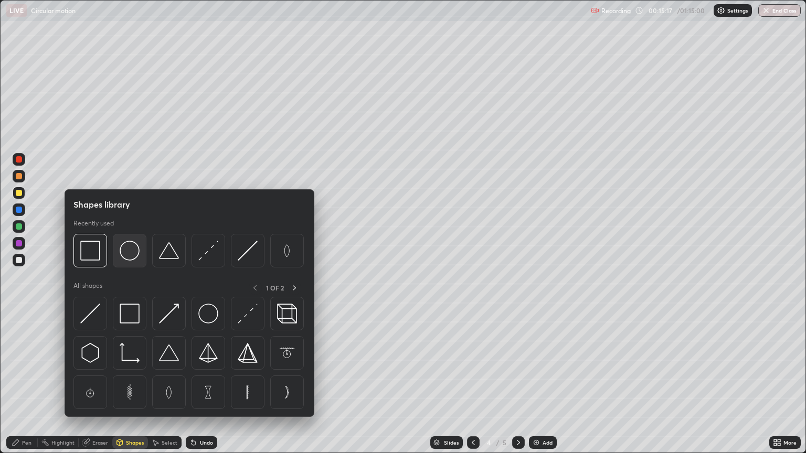
click at [133, 251] on img at bounding box center [130, 251] width 20 height 20
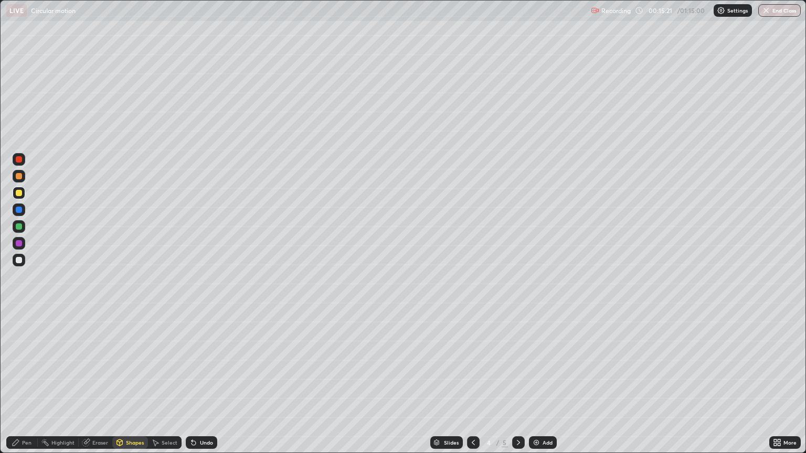
click at [203, 386] on div "Undo" at bounding box center [206, 442] width 13 height 5
click at [24, 386] on div "Pen" at bounding box center [21, 443] width 31 height 13
click at [97, 386] on div "Eraser" at bounding box center [96, 443] width 34 height 13
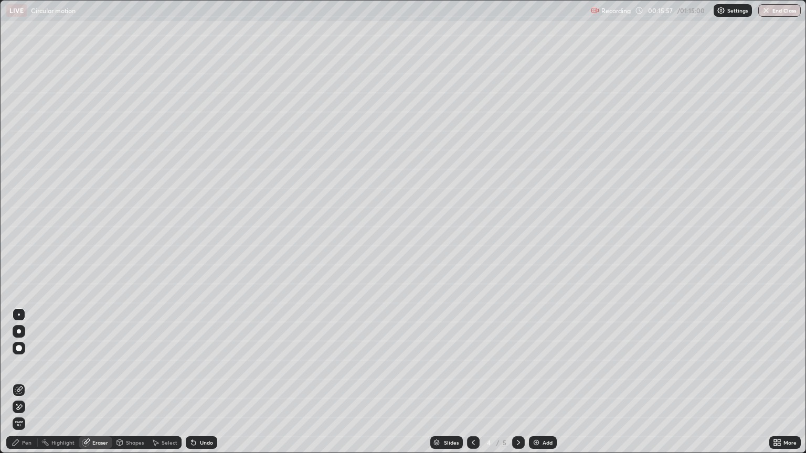
click at [24, 386] on div "Pen" at bounding box center [21, 443] width 31 height 13
click at [19, 261] on div at bounding box center [19, 260] width 6 height 6
click at [538, 386] on img at bounding box center [536, 443] width 8 height 8
click at [19, 192] on div at bounding box center [19, 193] width 6 height 6
click at [134, 386] on div "Shapes" at bounding box center [135, 442] width 18 height 5
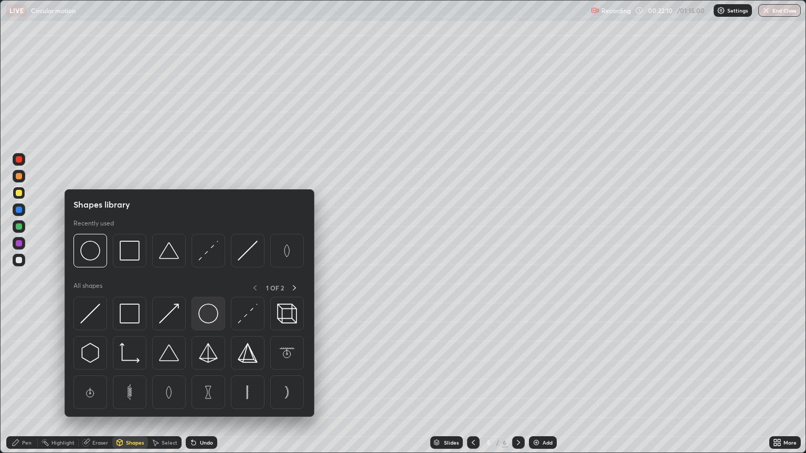
click at [210, 321] on img at bounding box center [208, 314] width 20 height 20
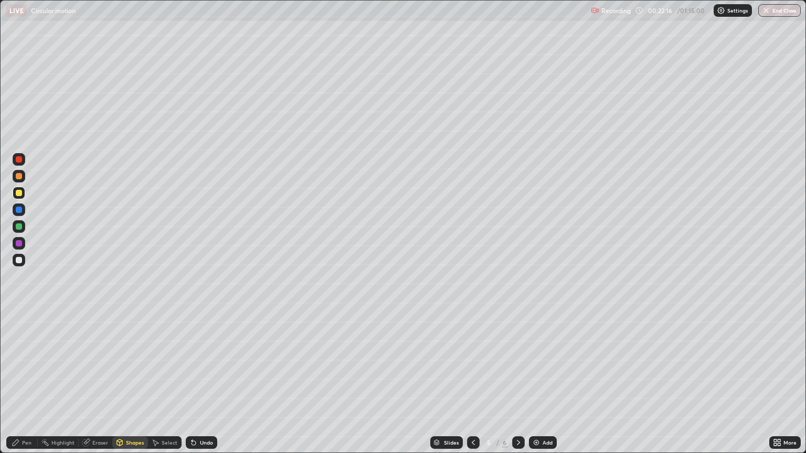
click at [131, 386] on div "Shapes" at bounding box center [135, 442] width 18 height 5
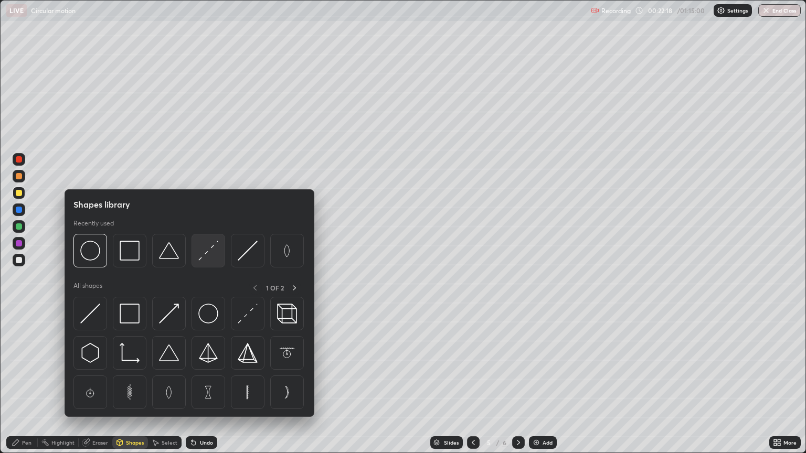
click at [206, 256] on img at bounding box center [208, 251] width 20 height 20
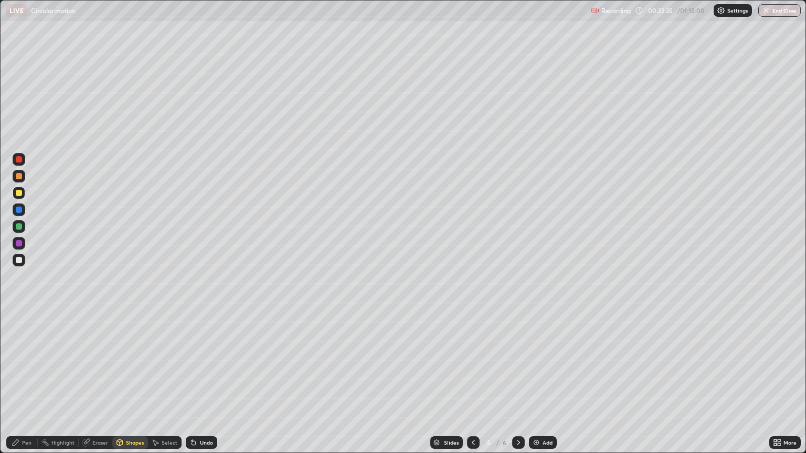
click at [26, 386] on div "Pen" at bounding box center [26, 442] width 9 height 5
click at [204, 386] on div "Undo" at bounding box center [206, 442] width 13 height 5
click at [130, 386] on div "Shapes" at bounding box center [135, 442] width 18 height 5
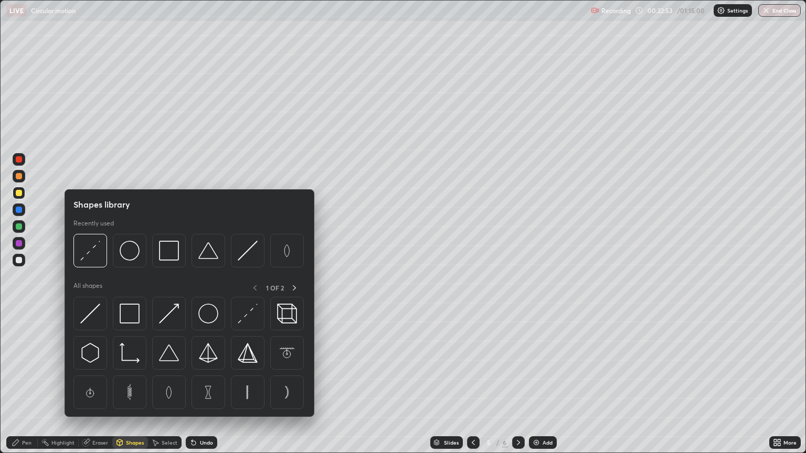
click at [58, 386] on div "Highlight" at bounding box center [62, 442] width 23 height 5
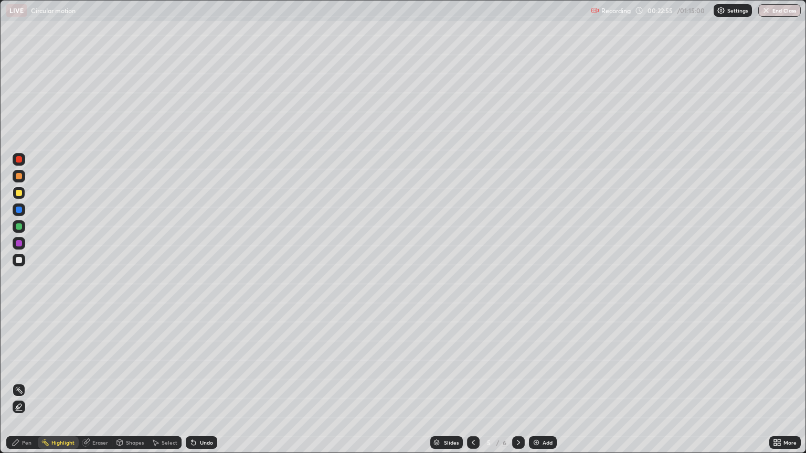
click at [17, 259] on div at bounding box center [19, 260] width 6 height 6
click at [26, 386] on div "Pen" at bounding box center [26, 442] width 9 height 5
click at [17, 258] on div at bounding box center [19, 260] width 6 height 6
click at [164, 386] on div "Select" at bounding box center [165, 443] width 34 height 13
click at [132, 386] on div "Shapes" at bounding box center [130, 443] width 36 height 13
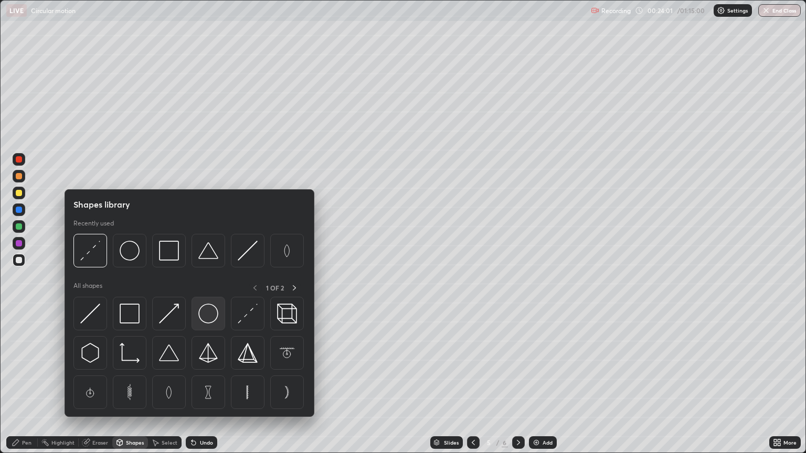
click at [205, 320] on img at bounding box center [208, 314] width 20 height 20
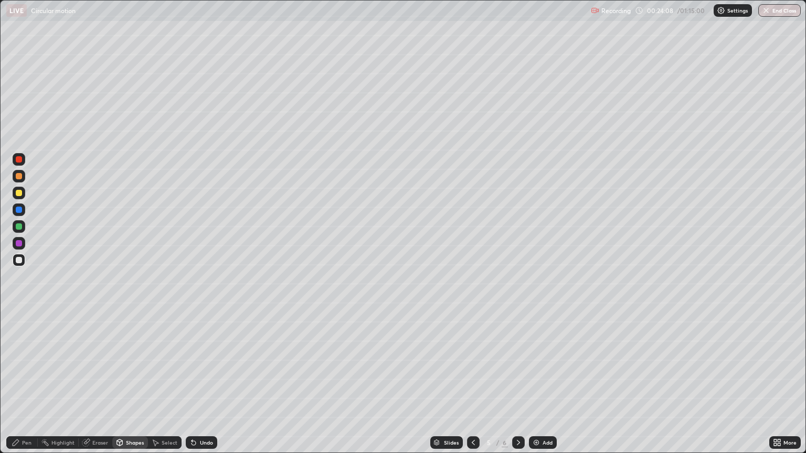
click at [167, 386] on div "Select" at bounding box center [170, 442] width 16 height 5
click at [327, 201] on div "0 ° Undo Copy Duplicate Duplicate to new slide Delete" at bounding box center [403, 227] width 805 height 452
click at [319, 172] on div "0 ° Undo Copy Duplicate Duplicate to new slide Delete" at bounding box center [403, 227] width 805 height 452
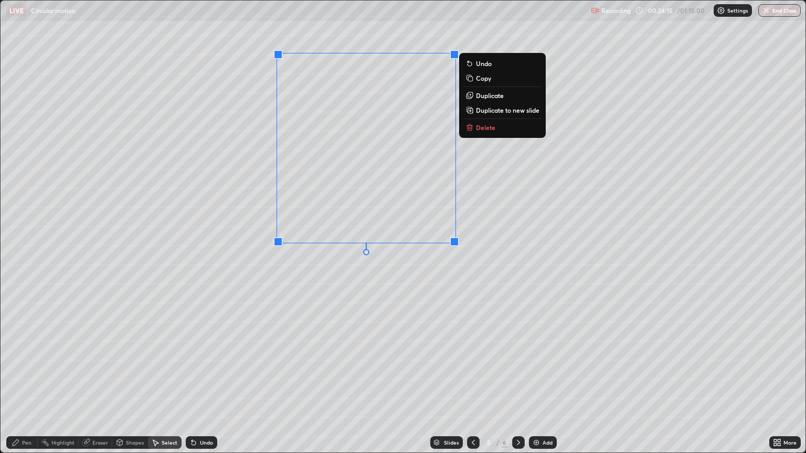
click at [360, 324] on div "0 ° Undo Copy Duplicate Duplicate to new slide Delete" at bounding box center [403, 227] width 805 height 452
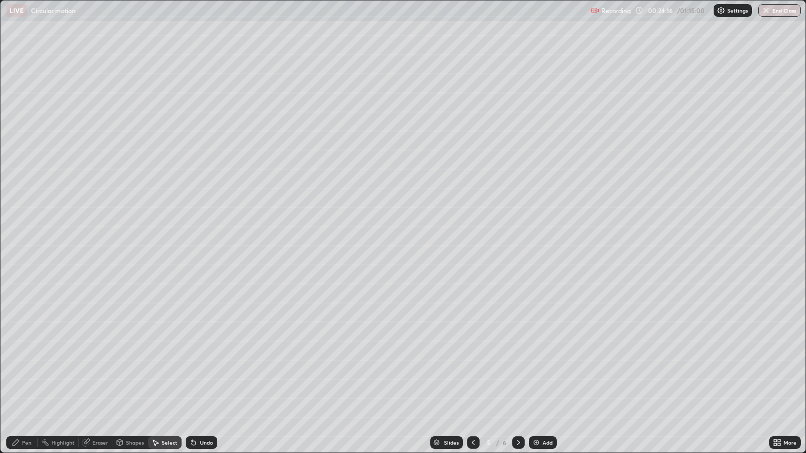
click at [30, 386] on div "Pen" at bounding box center [21, 443] width 31 height 13
click at [130, 386] on div "Shapes" at bounding box center [135, 442] width 18 height 5
click at [98, 386] on div "Eraser" at bounding box center [100, 442] width 16 height 5
click at [30, 386] on div "Pen" at bounding box center [26, 442] width 9 height 5
click at [99, 386] on div "Eraser" at bounding box center [100, 442] width 16 height 5
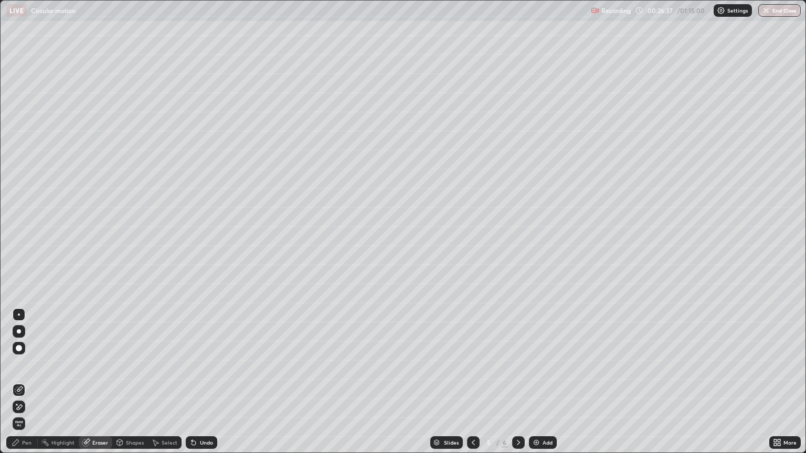
click at [27, 386] on div "Pen" at bounding box center [26, 442] width 9 height 5
click at [206, 386] on div "Undo" at bounding box center [206, 442] width 13 height 5
click at [204, 386] on div "Undo" at bounding box center [201, 443] width 31 height 13
click at [205, 386] on div "Undo" at bounding box center [201, 443] width 31 height 13
click at [18, 158] on div at bounding box center [19, 159] width 6 height 6
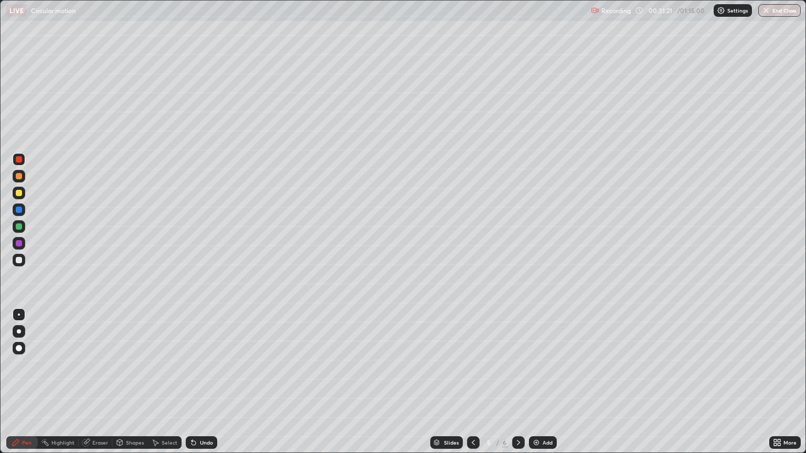
click at [546, 386] on div "Add" at bounding box center [548, 442] width 10 height 5
click at [17, 194] on div at bounding box center [19, 193] width 6 height 6
click at [209, 386] on div "Undo" at bounding box center [206, 442] width 13 height 5
click at [200, 386] on div "Undo" at bounding box center [206, 442] width 13 height 5
click at [546, 386] on div "Add" at bounding box center [548, 442] width 10 height 5
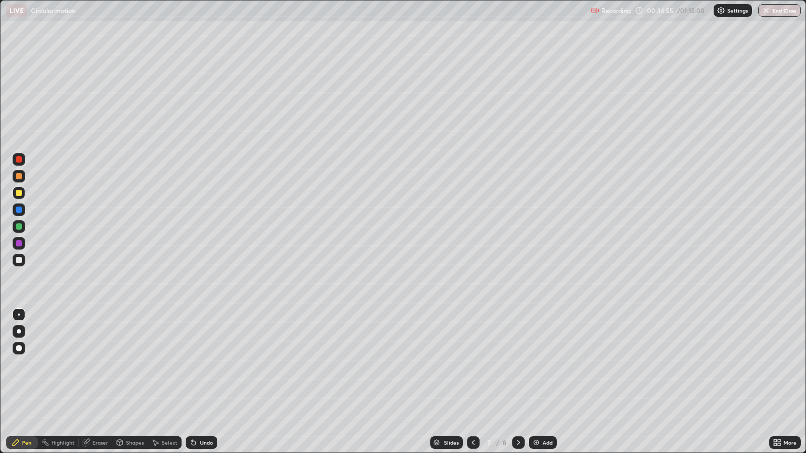
click at [134, 386] on div "Shapes" at bounding box center [135, 442] width 18 height 5
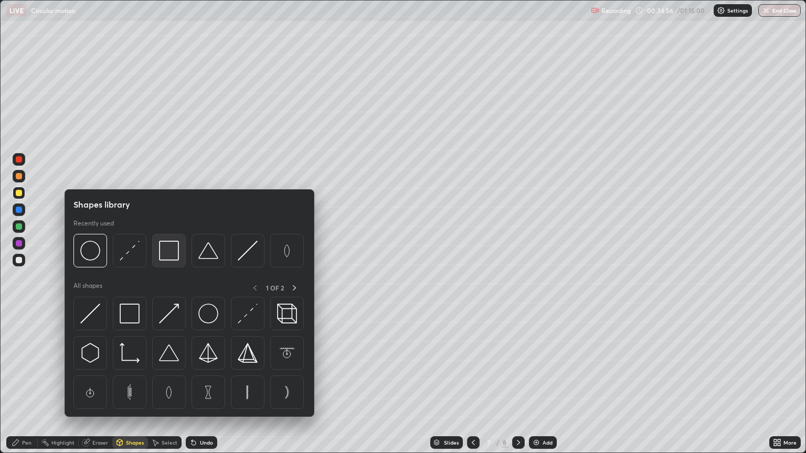
click at [171, 252] on img at bounding box center [169, 251] width 20 height 20
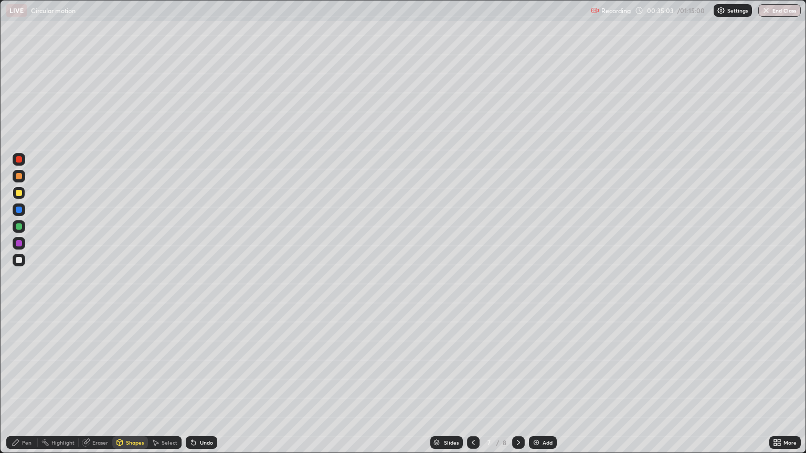
click at [19, 386] on icon at bounding box center [16, 443] width 8 height 8
click at [19, 260] on div at bounding box center [19, 260] width 6 height 6
click at [547, 386] on div "Add" at bounding box center [543, 443] width 28 height 13
click at [208, 386] on div "Undo" at bounding box center [206, 442] width 13 height 5
click at [197, 386] on div "Undo" at bounding box center [201, 443] width 31 height 13
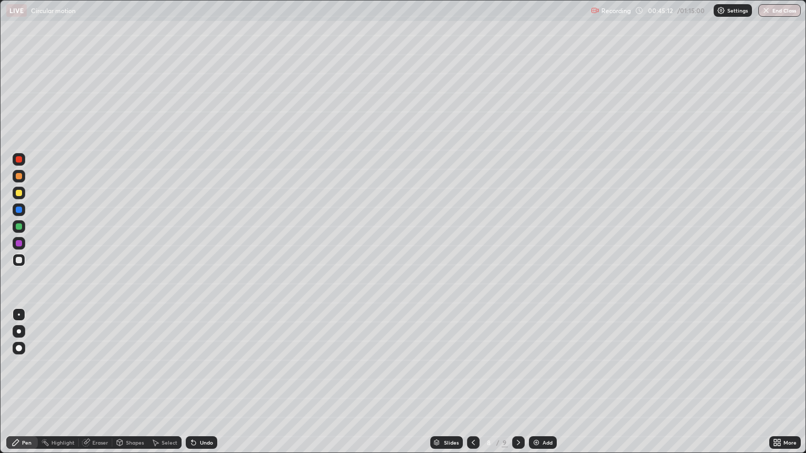
click at [472, 386] on icon at bounding box center [473, 443] width 8 height 8
click at [519, 386] on icon at bounding box center [518, 443] width 8 height 8
click at [781, 14] on button "End Class" at bounding box center [779, 10] width 43 height 13
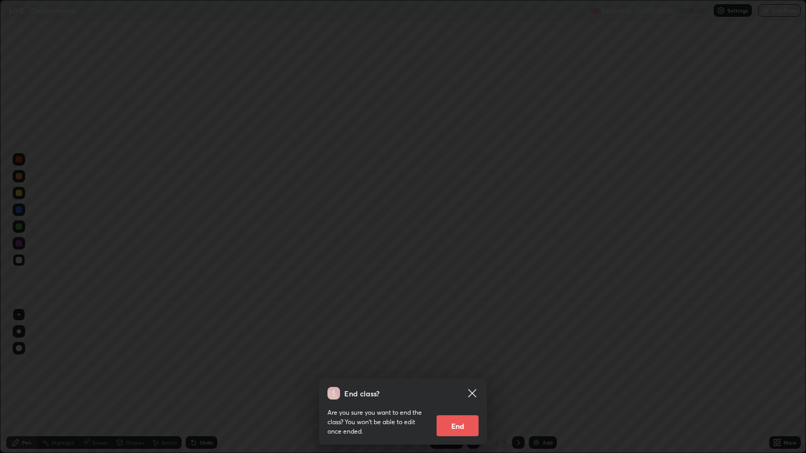
click at [466, 386] on button "End" at bounding box center [458, 426] width 42 height 21
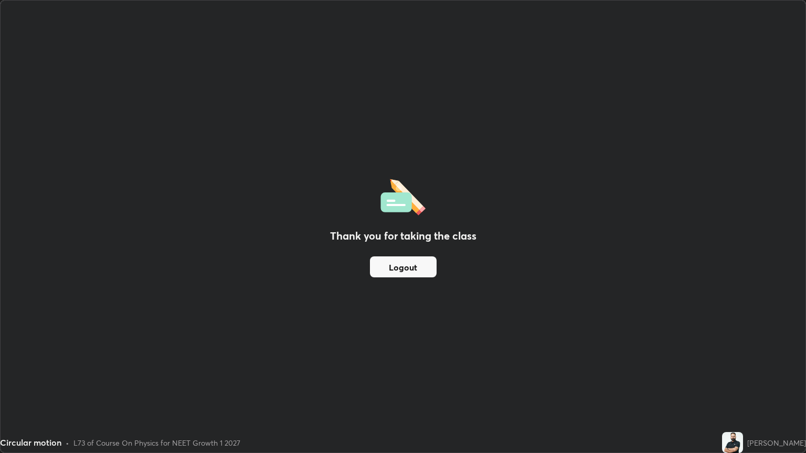
click at [398, 262] on button "Logout" at bounding box center [403, 267] width 67 height 21
click at [406, 265] on button "Logout" at bounding box center [403, 267] width 67 height 21
click at [411, 268] on button "Logout" at bounding box center [403, 267] width 67 height 21
click at [519, 184] on div "Thank you for taking the class Logout" at bounding box center [403, 227] width 805 height 452
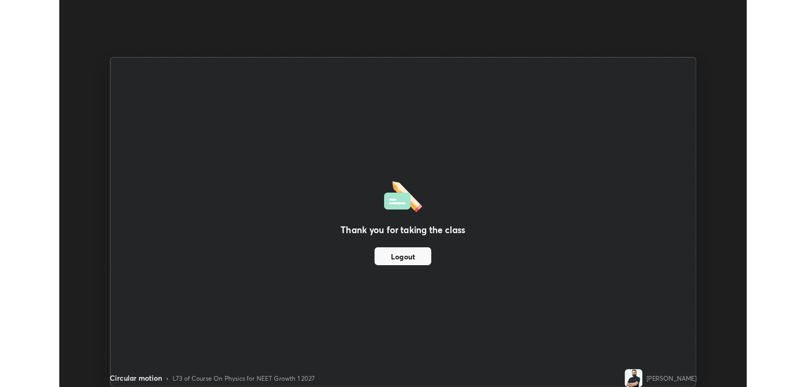
scroll to position [52096, 51678]
